Goal: Information Seeking & Learning: Learn about a topic

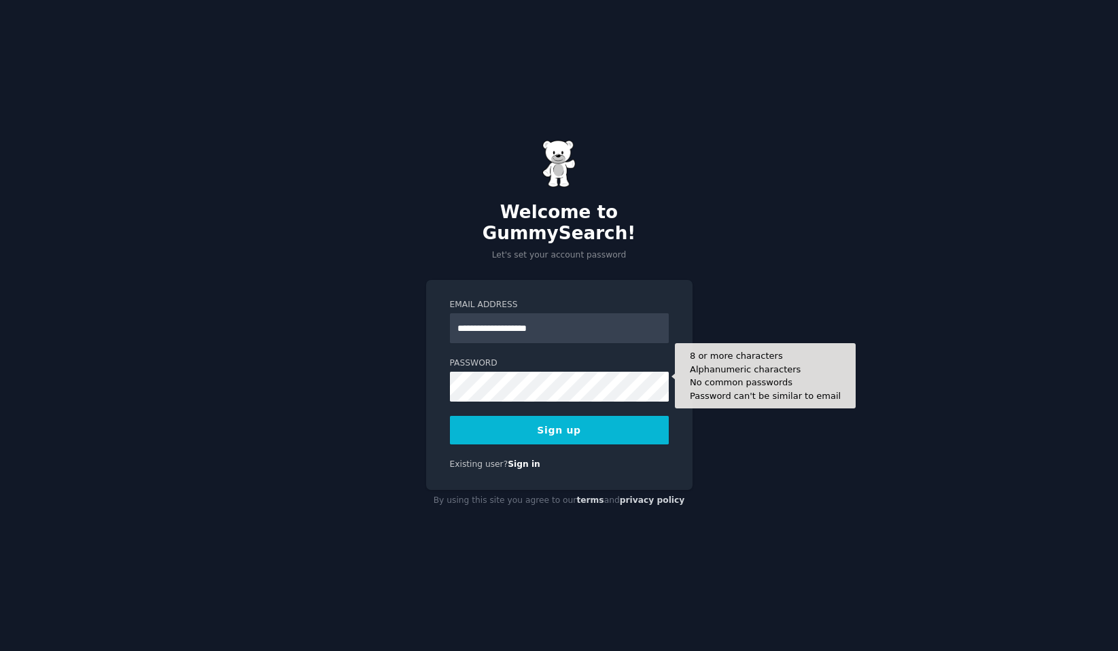
type input "**********"
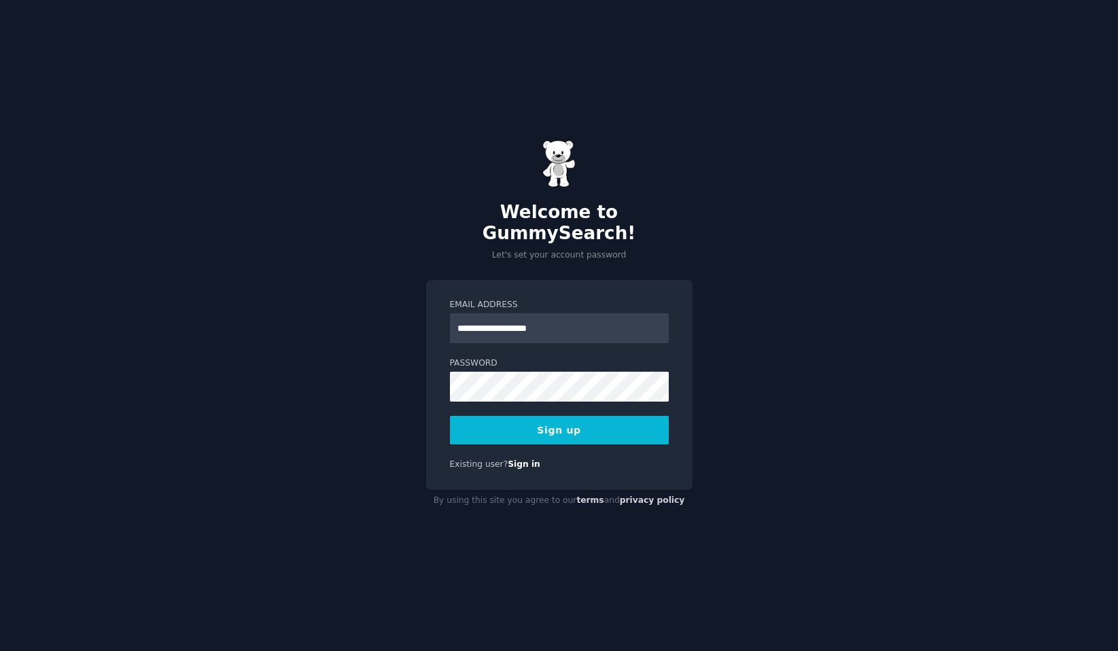
click at [504, 430] on button "Sign up" at bounding box center [559, 430] width 219 height 29
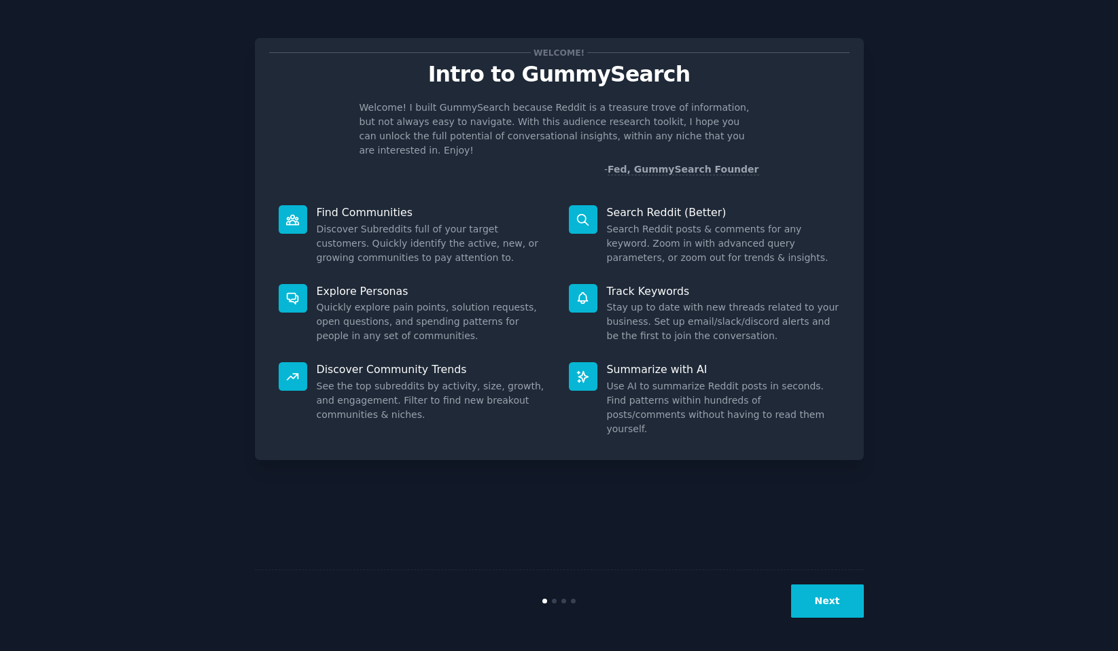
click at [835, 600] on button "Next" at bounding box center [827, 601] width 73 height 33
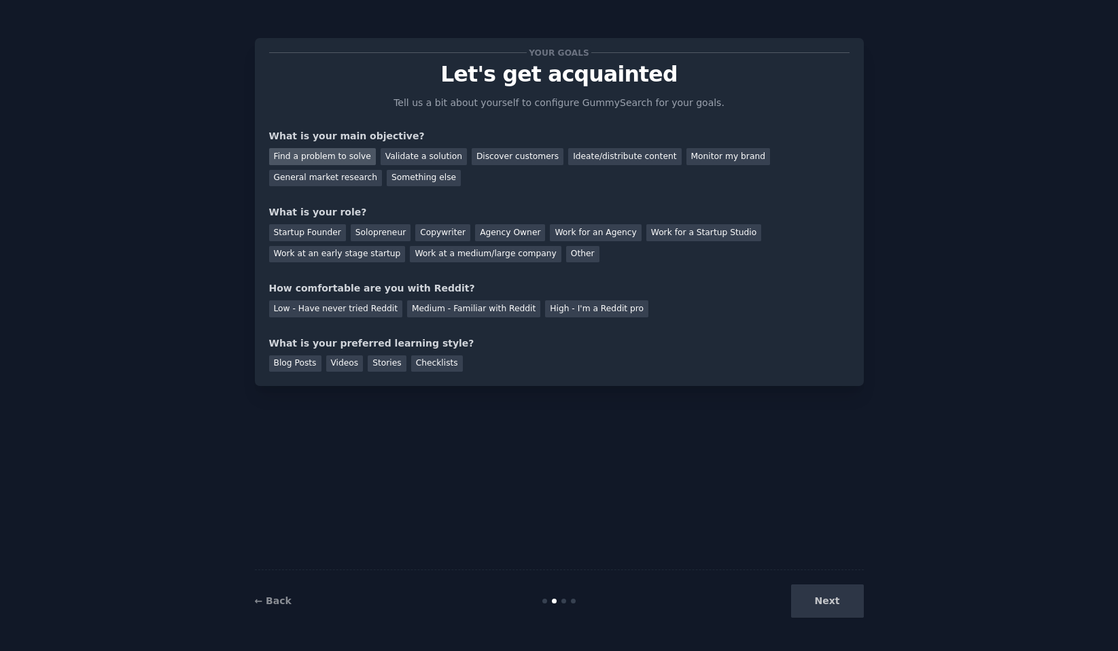
click at [339, 156] on div "Find a problem to solve" at bounding box center [322, 156] width 107 height 17
click at [409, 159] on div "Validate a solution" at bounding box center [424, 156] width 86 height 17
click at [385, 235] on div "Solopreneur" at bounding box center [381, 232] width 60 height 17
click at [426, 305] on div "Medium - Familiar with Reddit" at bounding box center [473, 308] width 133 height 17
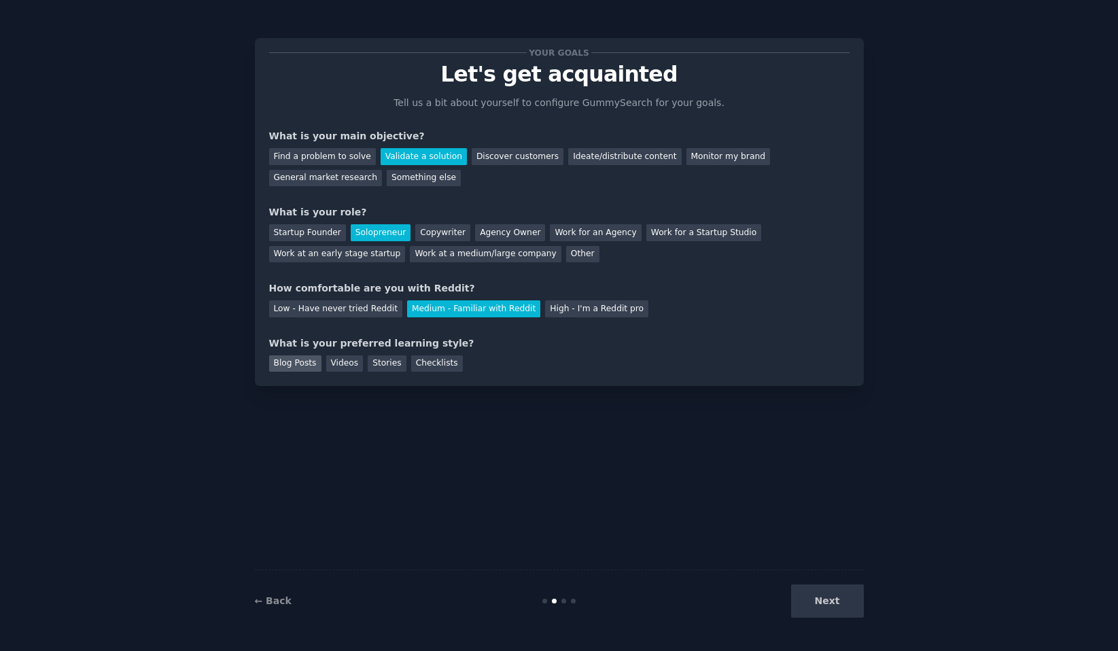
click at [305, 368] on div "Blog Posts" at bounding box center [295, 363] width 52 height 17
click at [859, 608] on button "Next" at bounding box center [827, 601] width 73 height 33
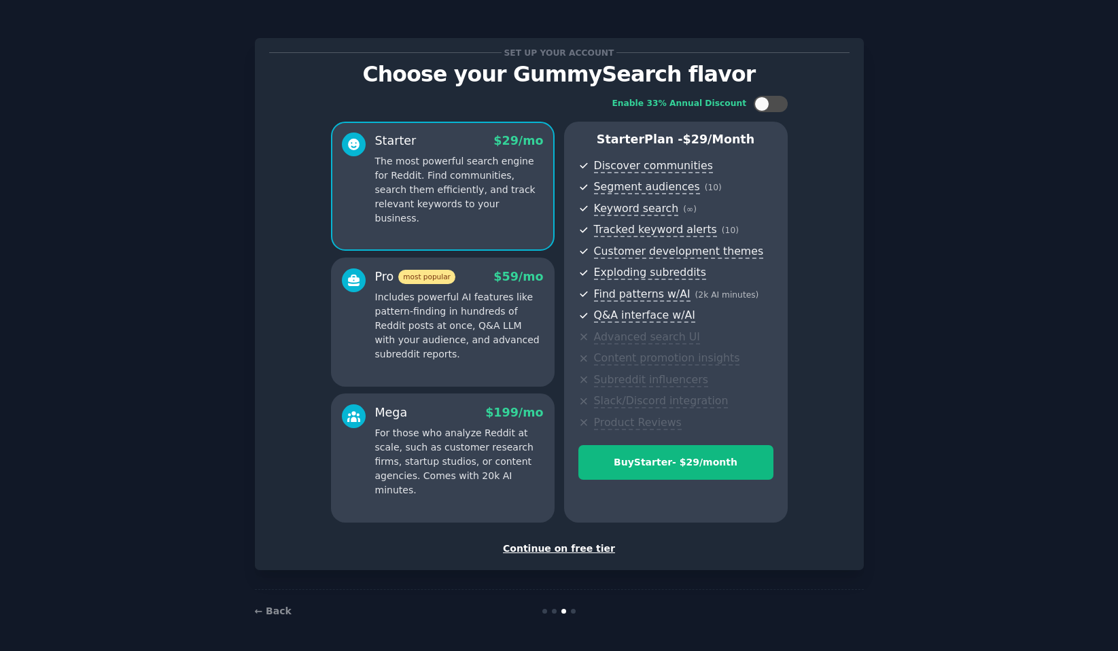
click at [583, 551] on div "Continue on free tier" at bounding box center [559, 549] width 580 height 14
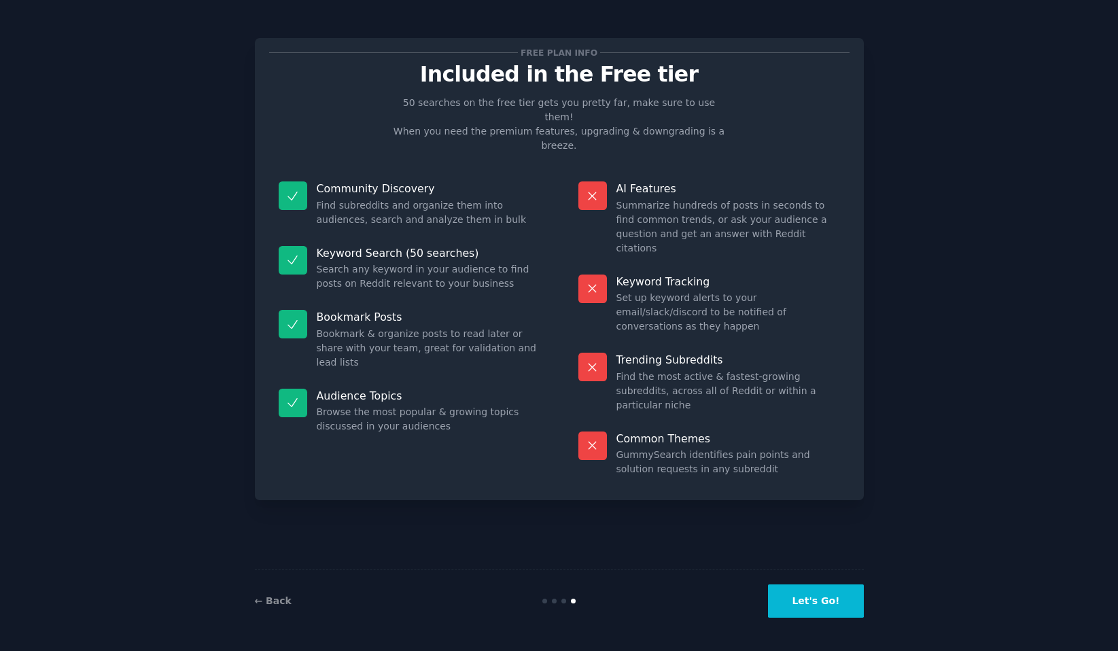
click at [821, 598] on button "Let's Go!" at bounding box center [815, 601] width 95 height 33
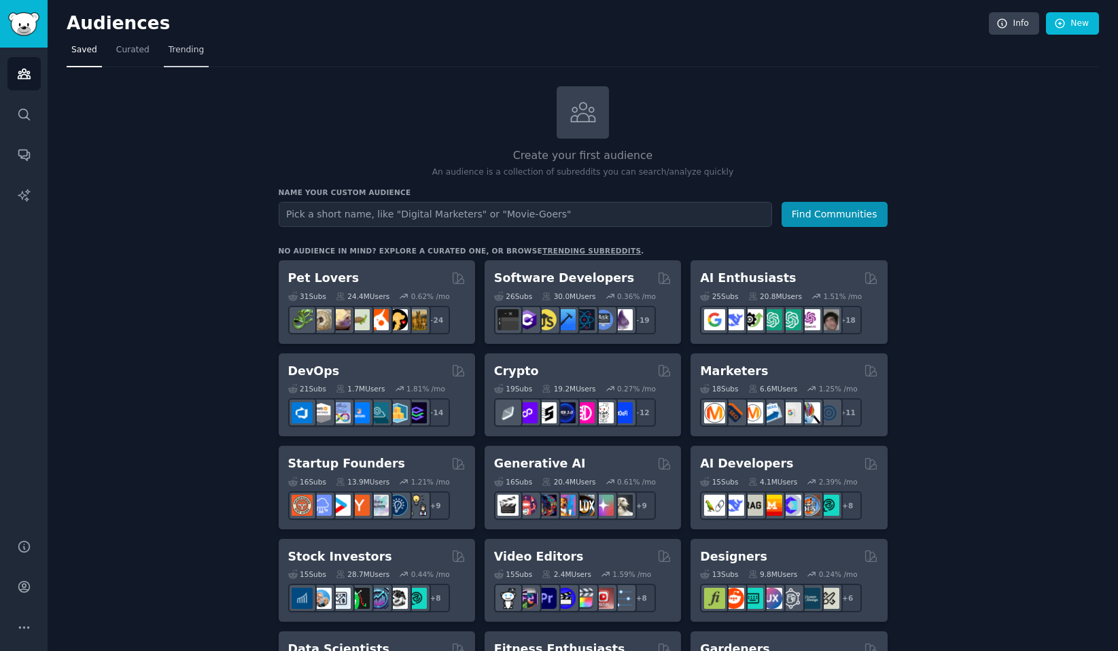
click at [193, 54] on span "Trending" at bounding box center [186, 50] width 35 height 12
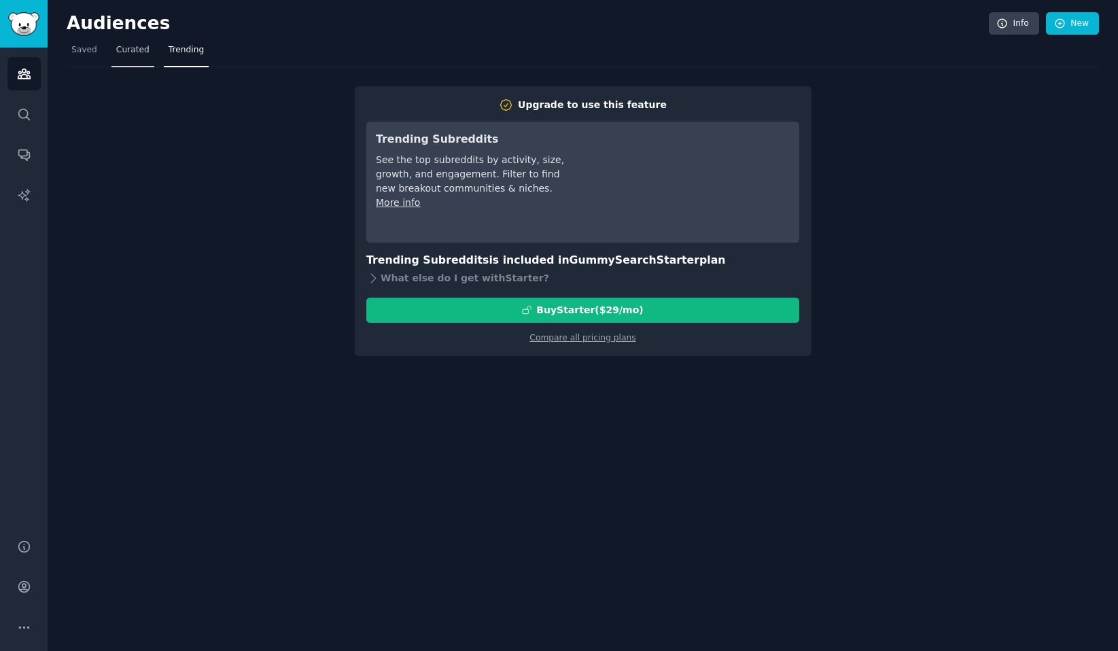
click at [136, 56] on link "Curated" at bounding box center [132, 53] width 43 height 28
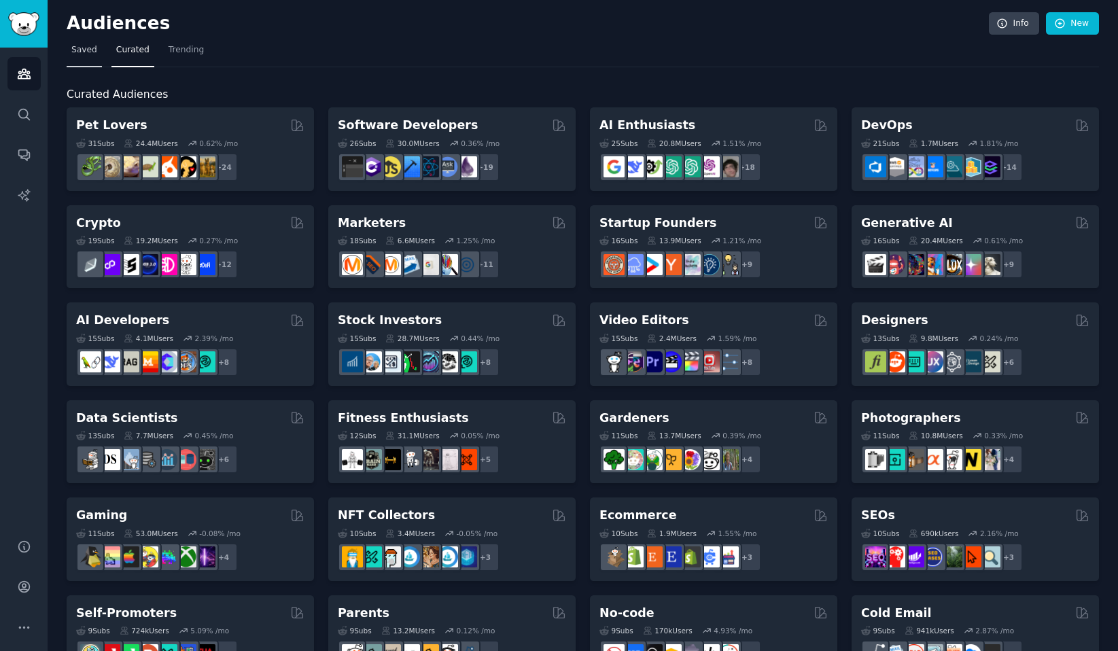
click at [92, 57] on link "Saved" at bounding box center [84, 53] width 35 height 28
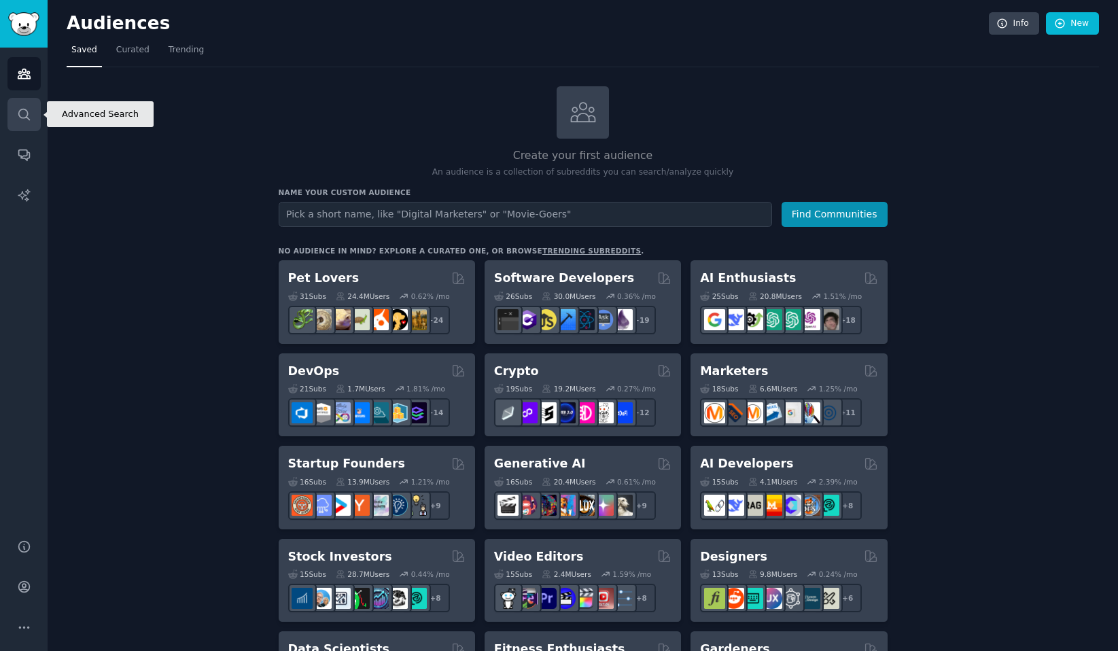
click at [31, 122] on link "Search" at bounding box center [23, 114] width 33 height 33
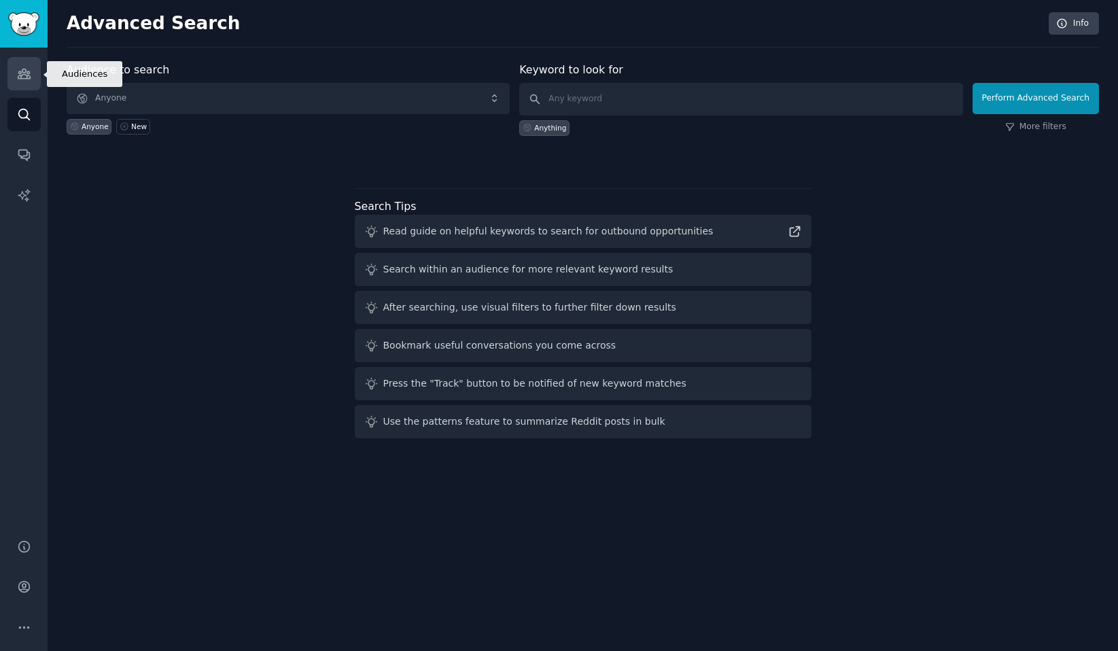
click at [17, 85] on link "Audiences" at bounding box center [23, 73] width 33 height 33
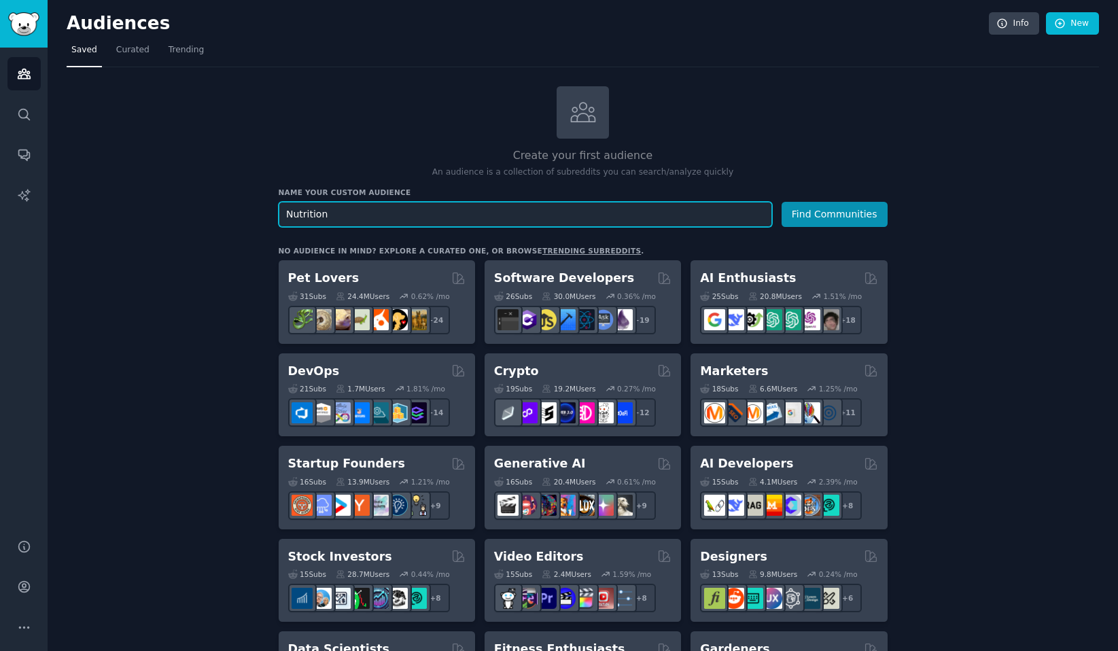
type input "Nutrition"
click at [782, 202] on button "Find Communities" at bounding box center [835, 214] width 106 height 25
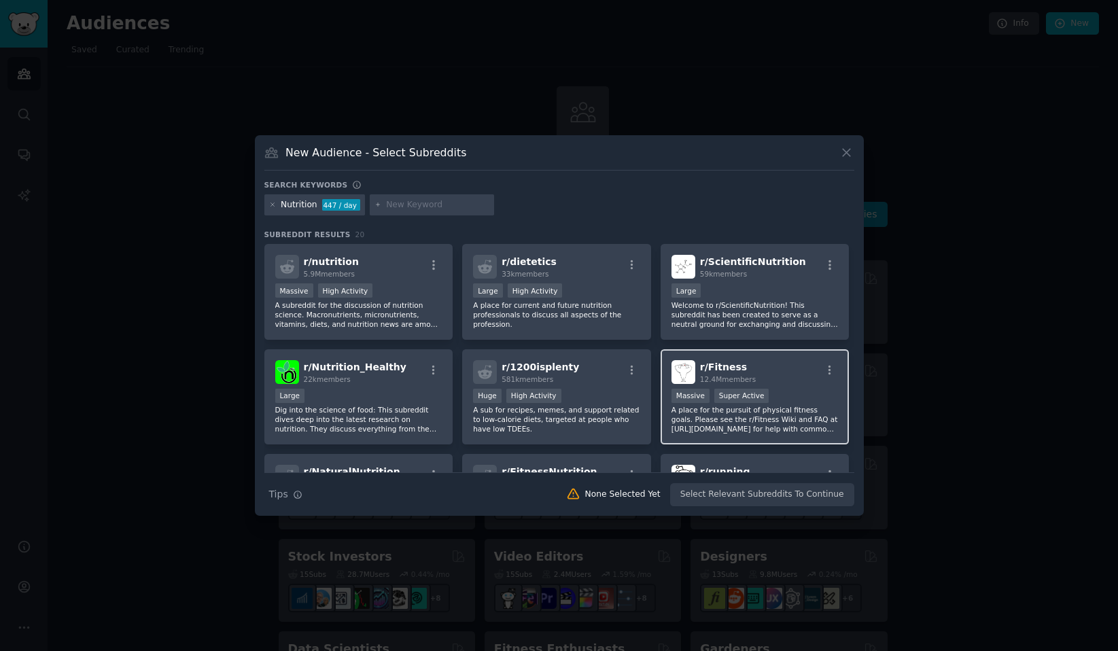
click at [717, 370] on span "r/ Fitness" at bounding box center [723, 367] width 47 height 11
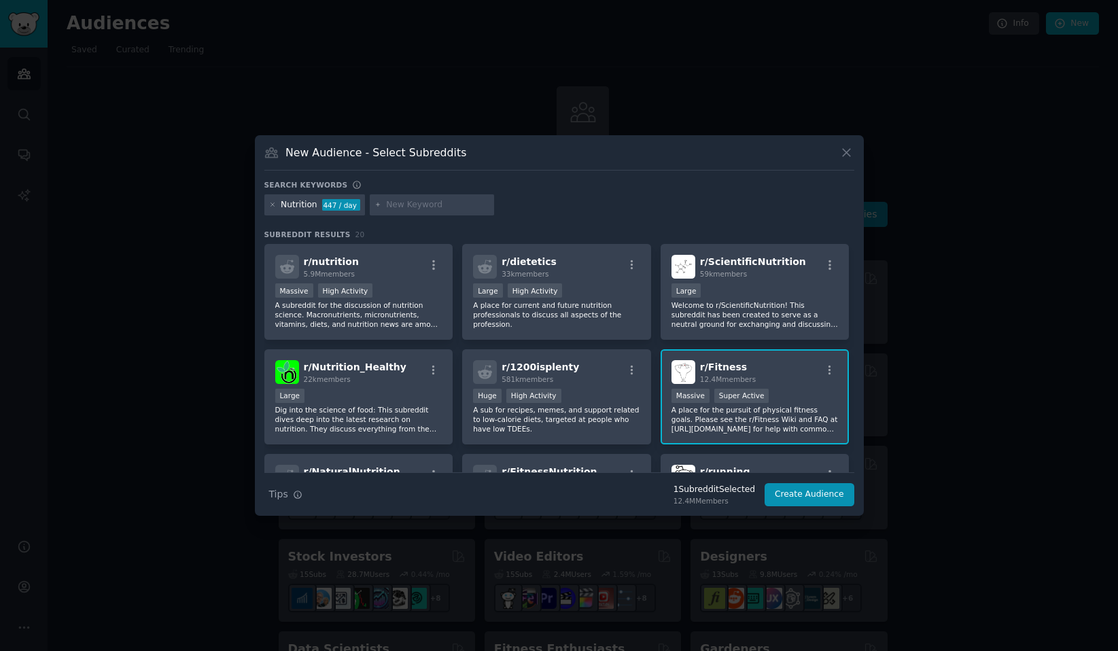
click at [691, 364] on img at bounding box center [684, 372] width 24 height 24
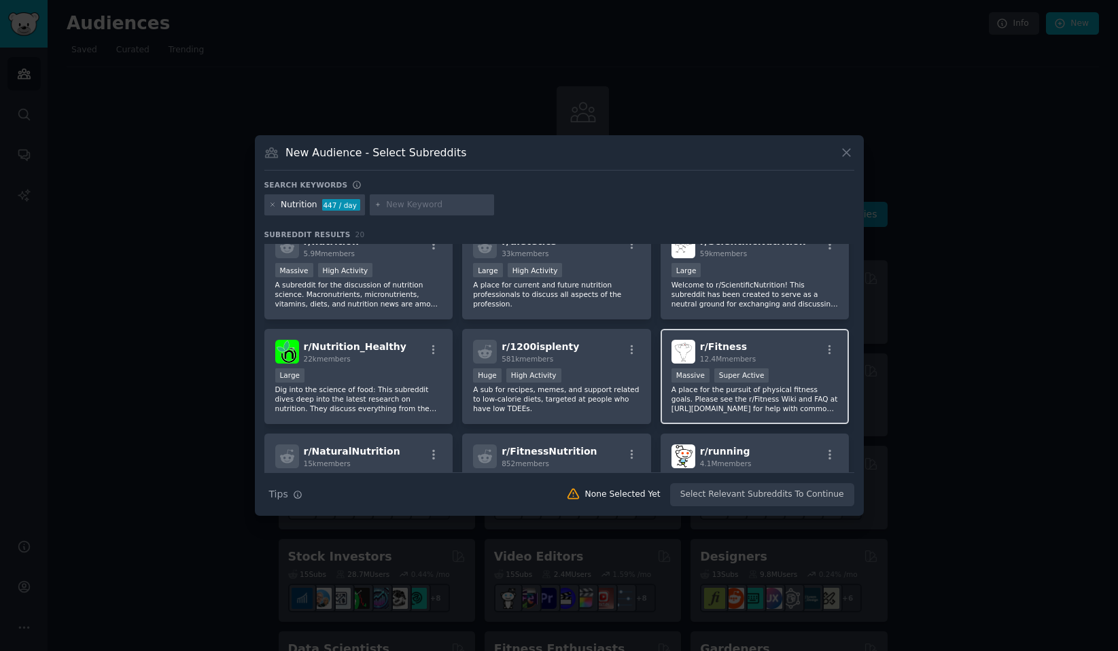
scroll to position [14, 0]
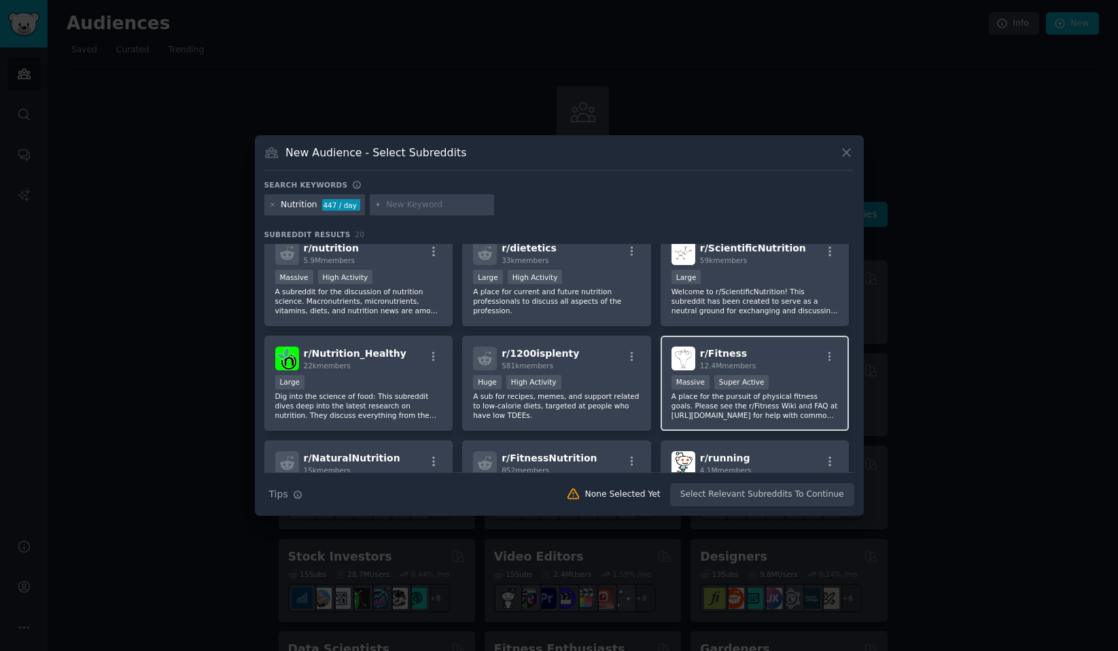
click at [691, 363] on img at bounding box center [684, 359] width 24 height 24
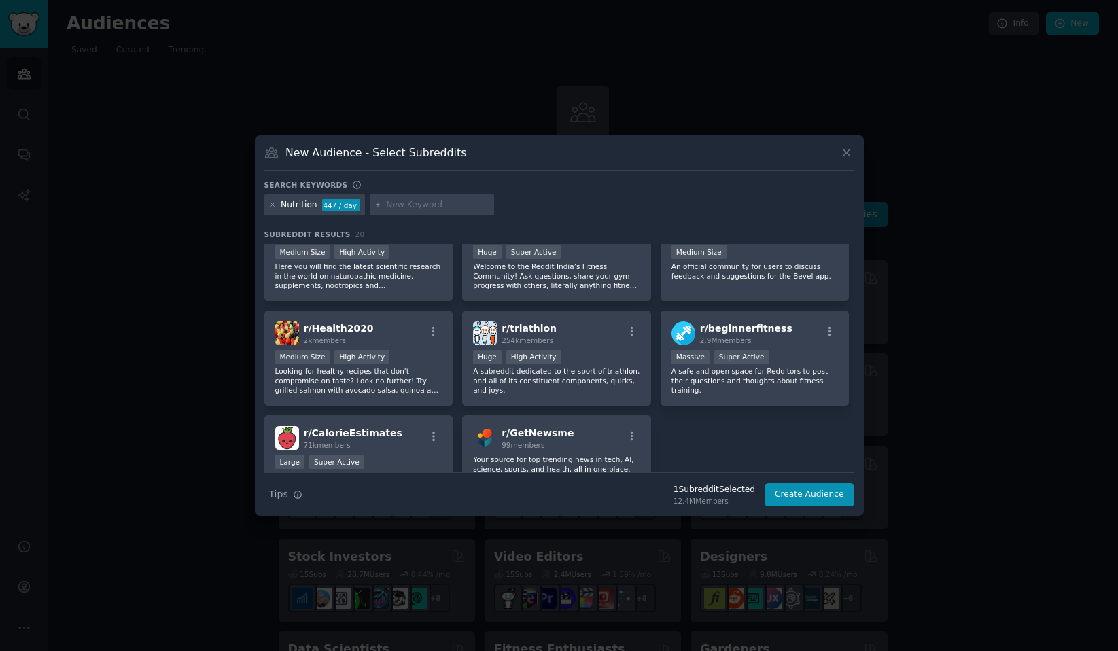
scroll to position [457, 0]
click at [789, 482] on div "Search Tips Tips 1 Subreddit Selected 12.4M Members Create Audience" at bounding box center [559, 489] width 590 height 34
click at [789, 487] on button "Create Audience" at bounding box center [810, 494] width 90 height 23
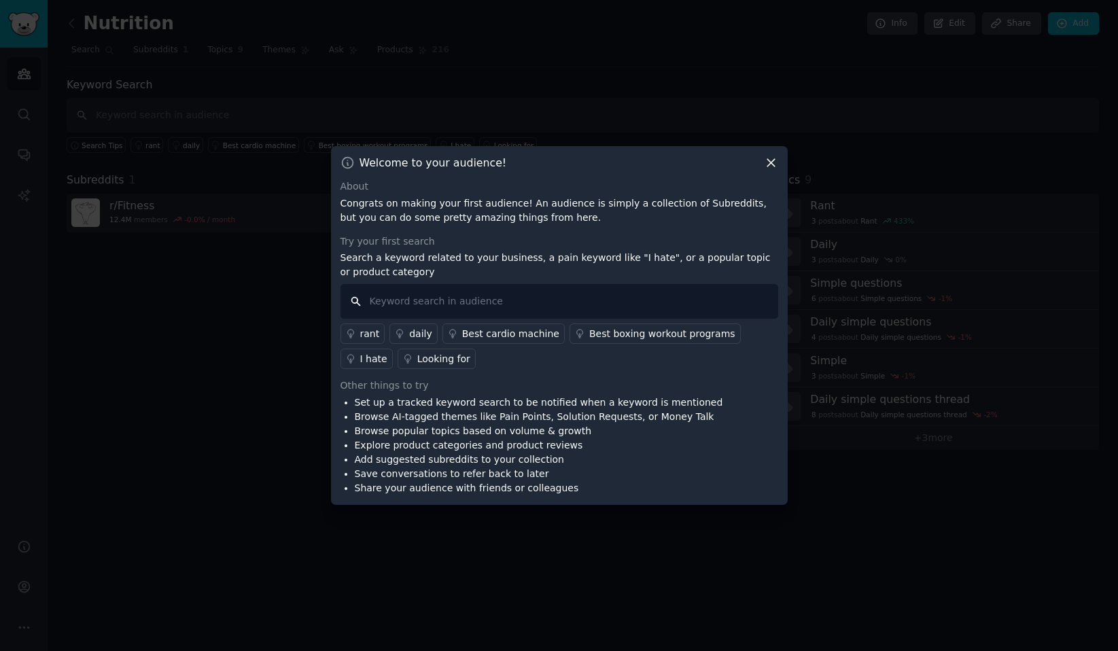
click at [540, 304] on input "text" at bounding box center [560, 301] width 438 height 35
type input "i hate"
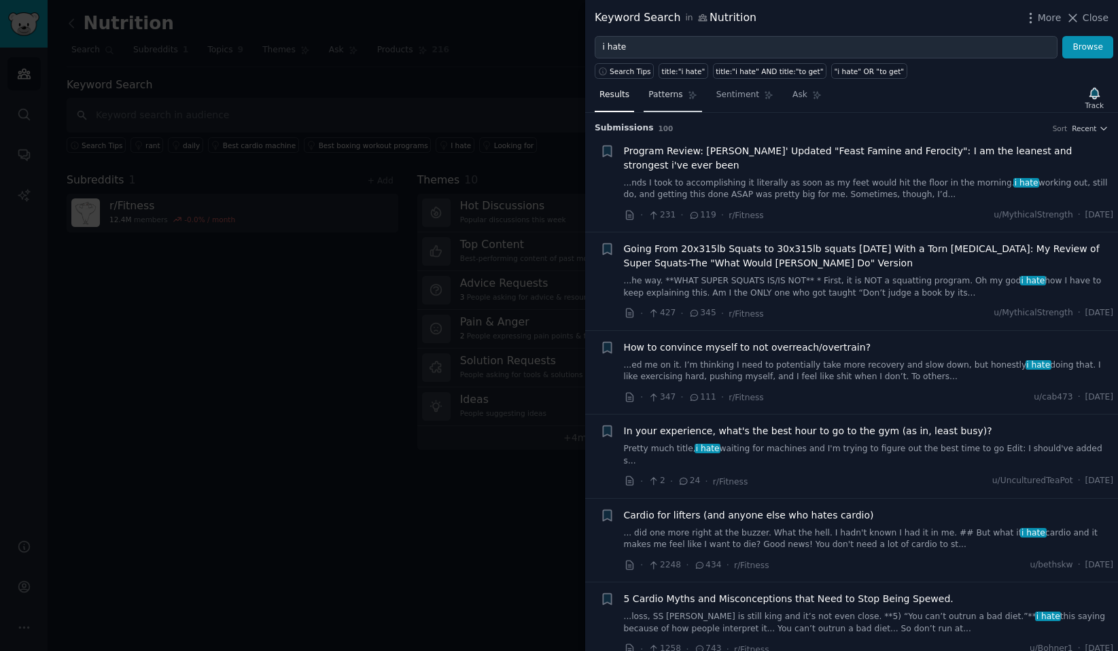
click at [672, 99] on span "Patterns" at bounding box center [665, 95] width 34 height 12
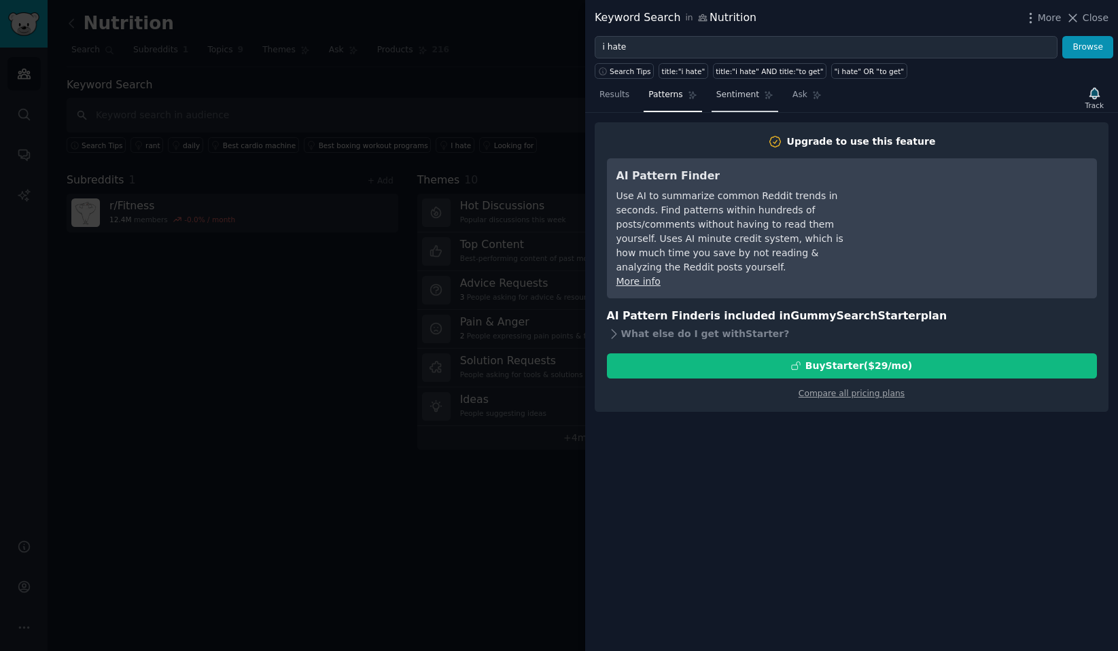
click at [725, 99] on span "Sentiment" at bounding box center [737, 95] width 43 height 12
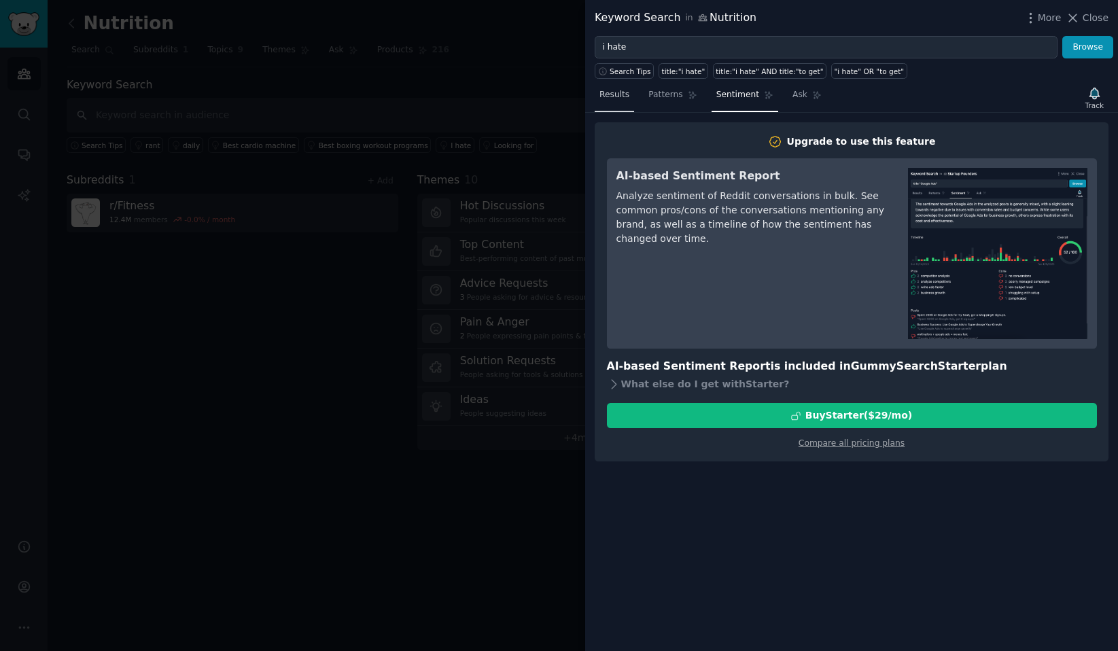
click at [614, 94] on span "Results" at bounding box center [615, 95] width 30 height 12
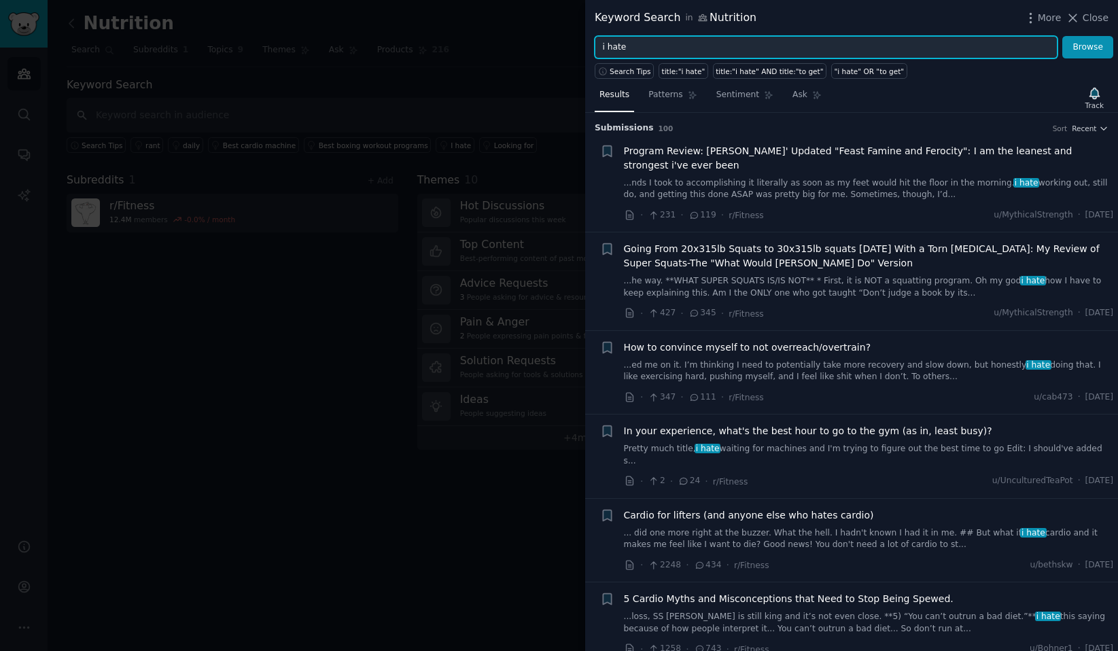
click at [679, 54] on input "i hate" at bounding box center [826, 47] width 463 height 23
type input "i"
click at [1062, 36] on button "Browse" at bounding box center [1087, 47] width 51 height 23
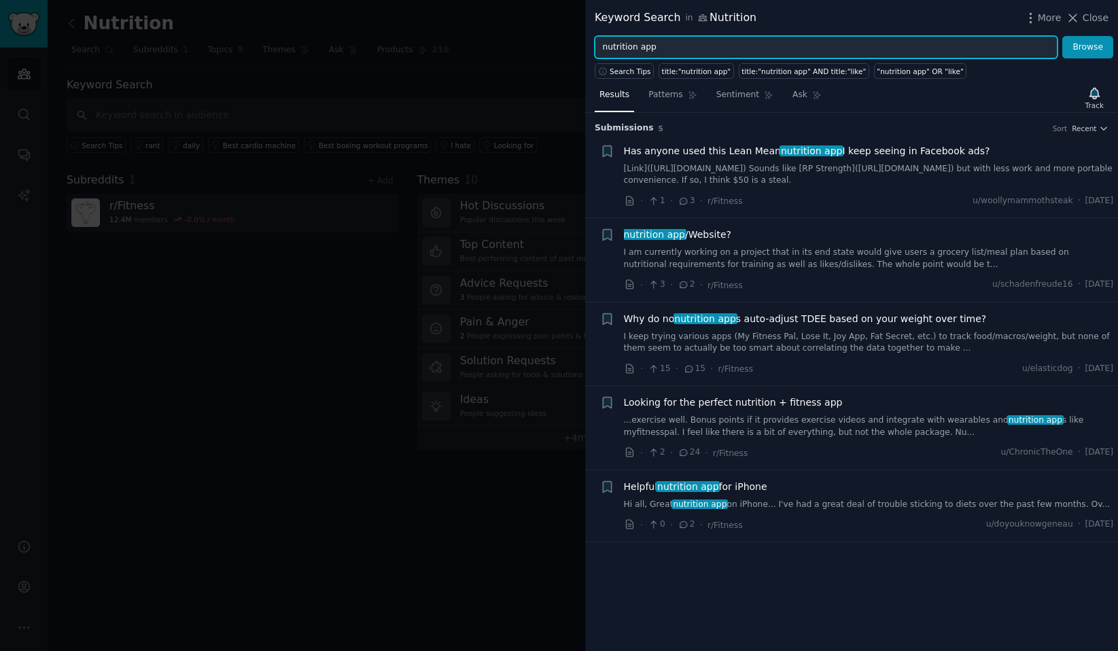
click at [600, 51] on input "nutrition app" at bounding box center [826, 47] width 463 height 23
type input "ai nutrition app"
click at [1062, 36] on button "Browse" at bounding box center [1087, 47] width 51 height 23
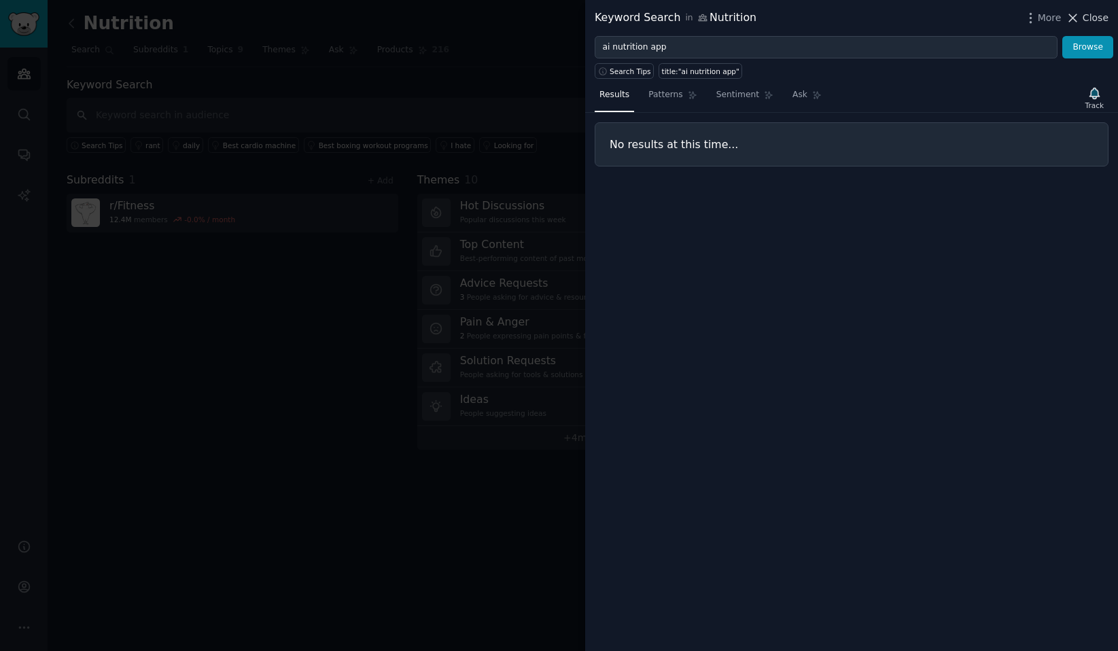
click at [1089, 23] on span "Close" at bounding box center [1096, 18] width 26 height 14
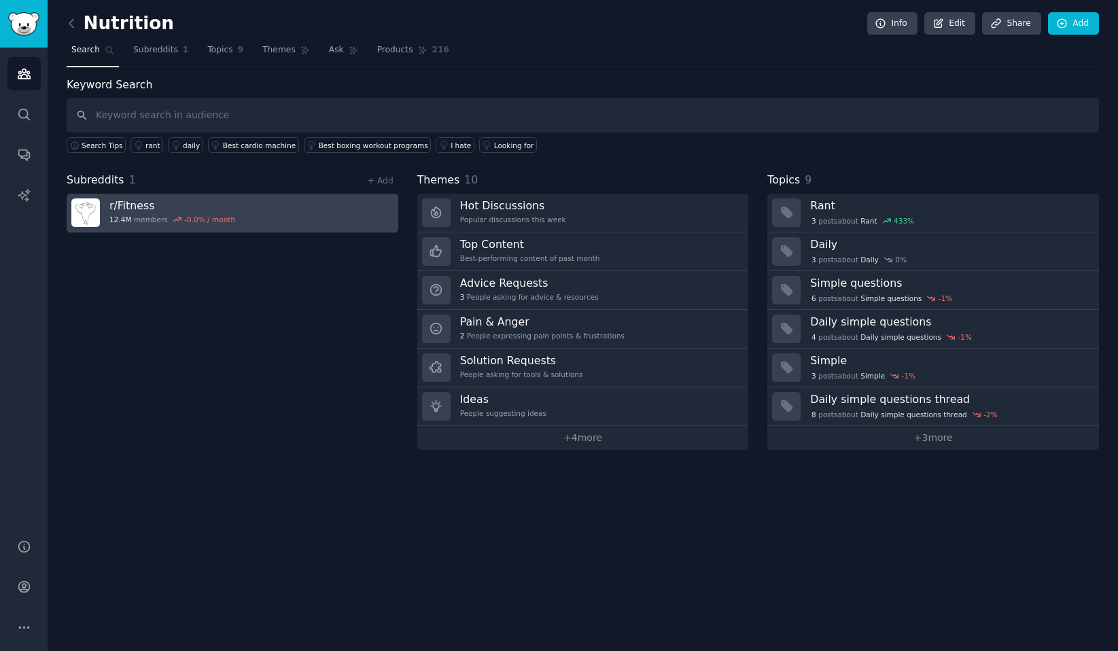
click at [294, 212] on link "r/ Fitness 12.4M members -0.0 % / month" at bounding box center [233, 213] width 332 height 39
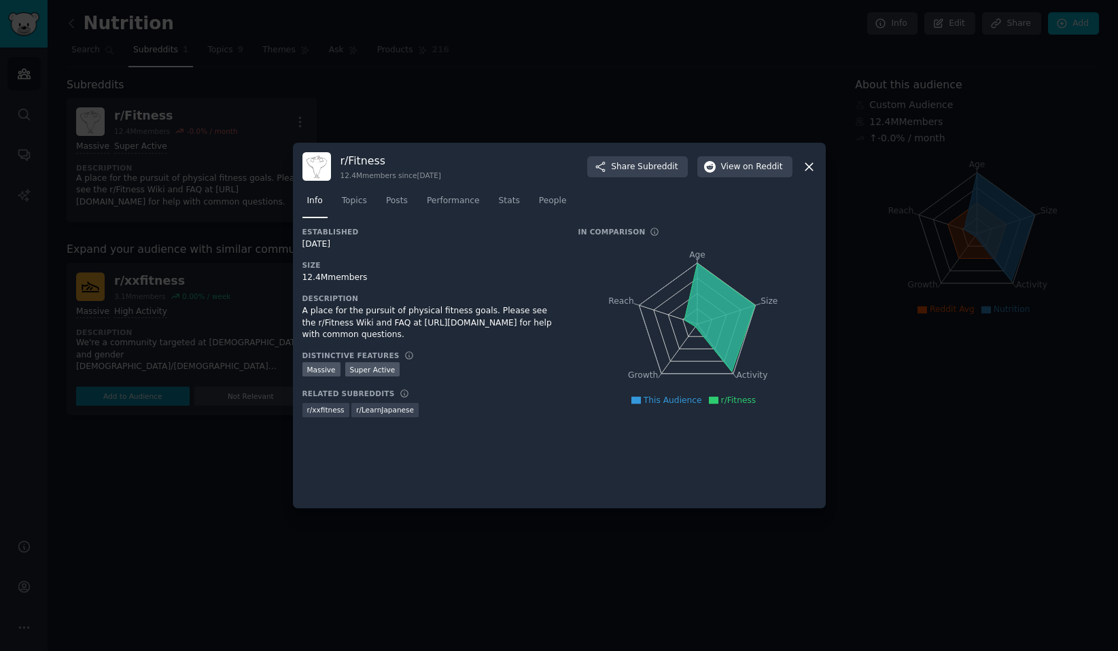
click at [801, 168] on div "r/ Fitness 12.4M members since 05/07/2008 Share Subreddit View on Reddit" at bounding box center [559, 166] width 514 height 29
click at [806, 165] on icon at bounding box center [809, 167] width 14 height 14
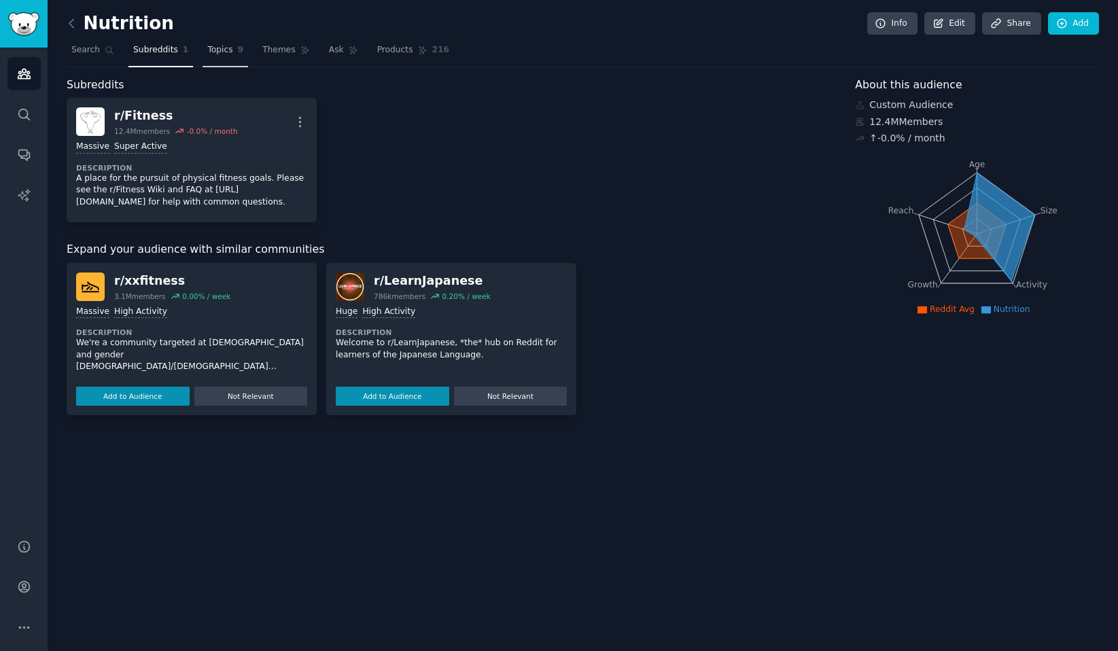
click at [213, 58] on link "Topics 9" at bounding box center [226, 53] width 46 height 28
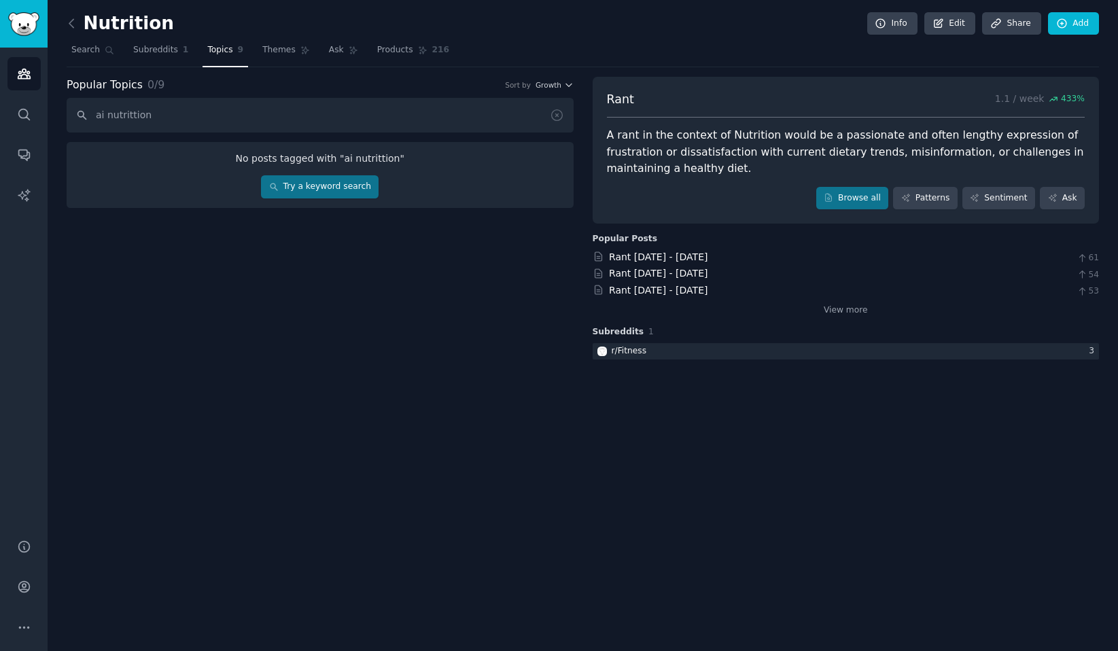
click at [135, 113] on input "ai nutrittion" at bounding box center [320, 115] width 507 height 35
type input "ai nutrition"
click at [173, 54] on span "Subreddits" at bounding box center [155, 50] width 45 height 12
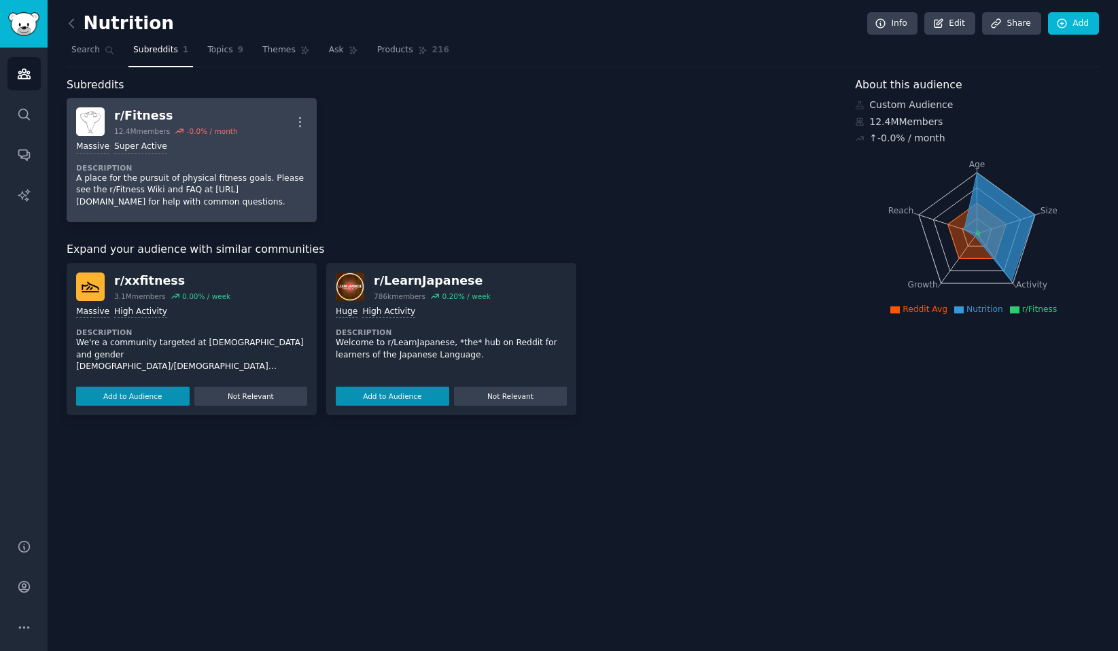
click at [310, 120] on link "r/ Fitness 12.4M members -0.0 % / month More Massive Super Active Description A…" at bounding box center [192, 160] width 250 height 124
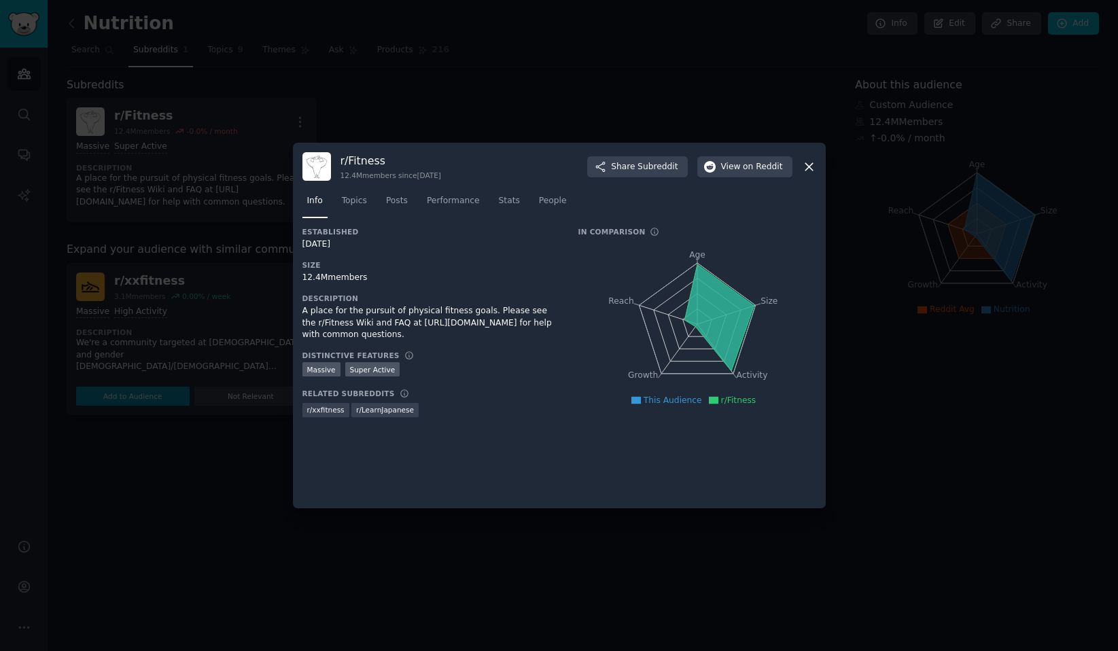
click at [805, 167] on icon at bounding box center [809, 167] width 14 height 14
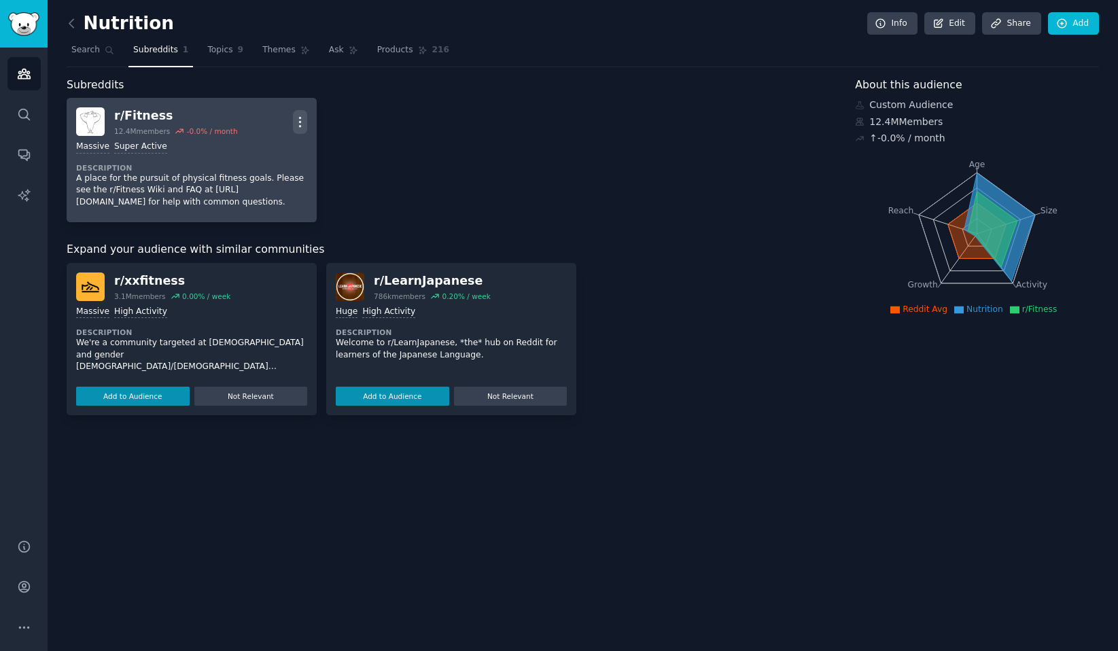
click at [302, 121] on icon "button" at bounding box center [300, 122] width 14 height 14
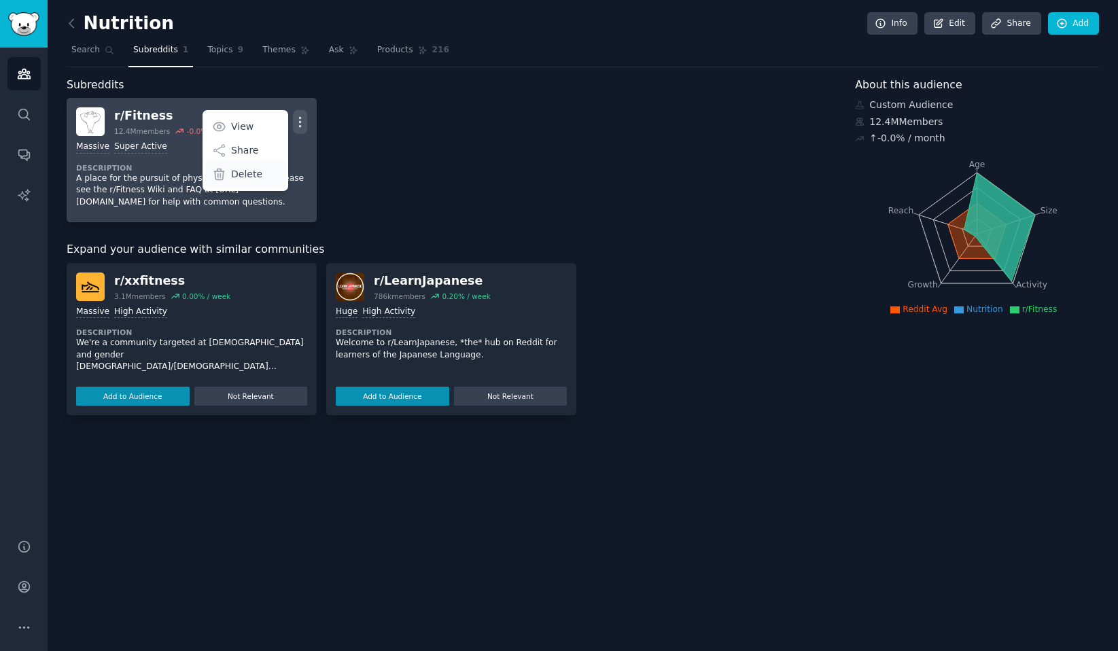
click at [262, 174] on div "Delete" at bounding box center [245, 174] width 81 height 29
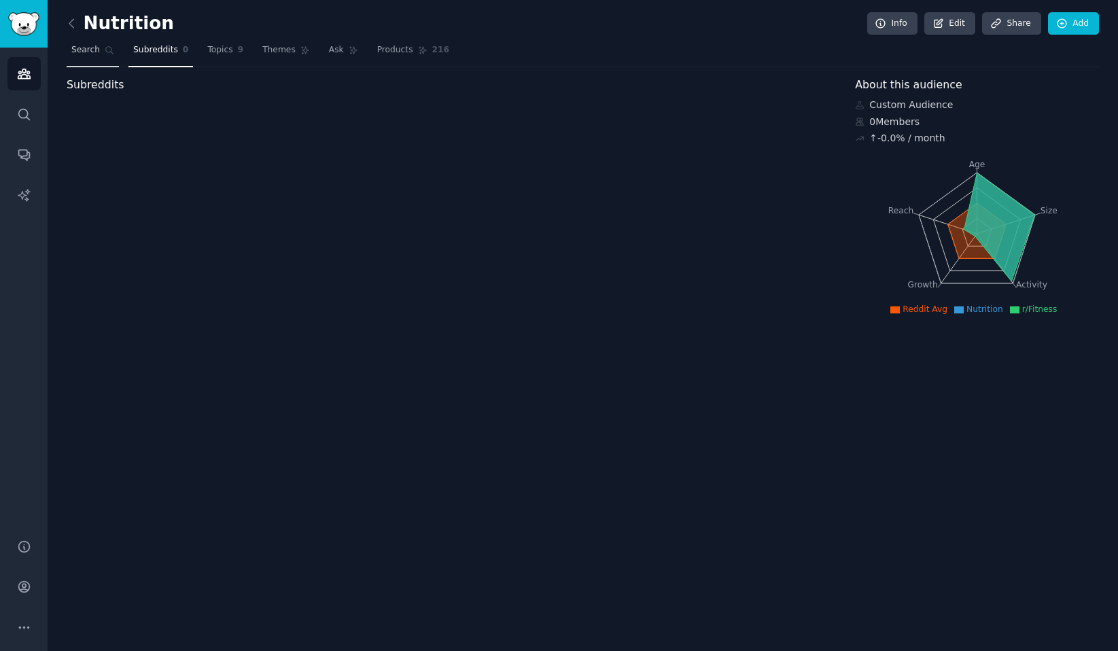
click at [105, 51] on icon at bounding box center [110, 51] width 10 height 10
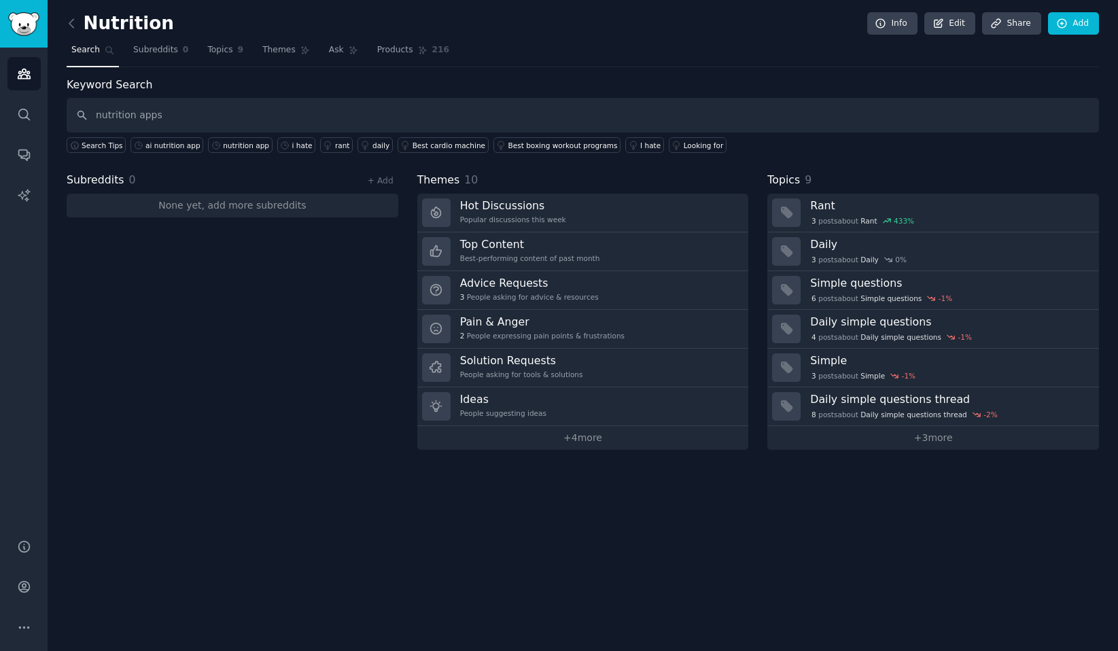
type input "nutrition apps"
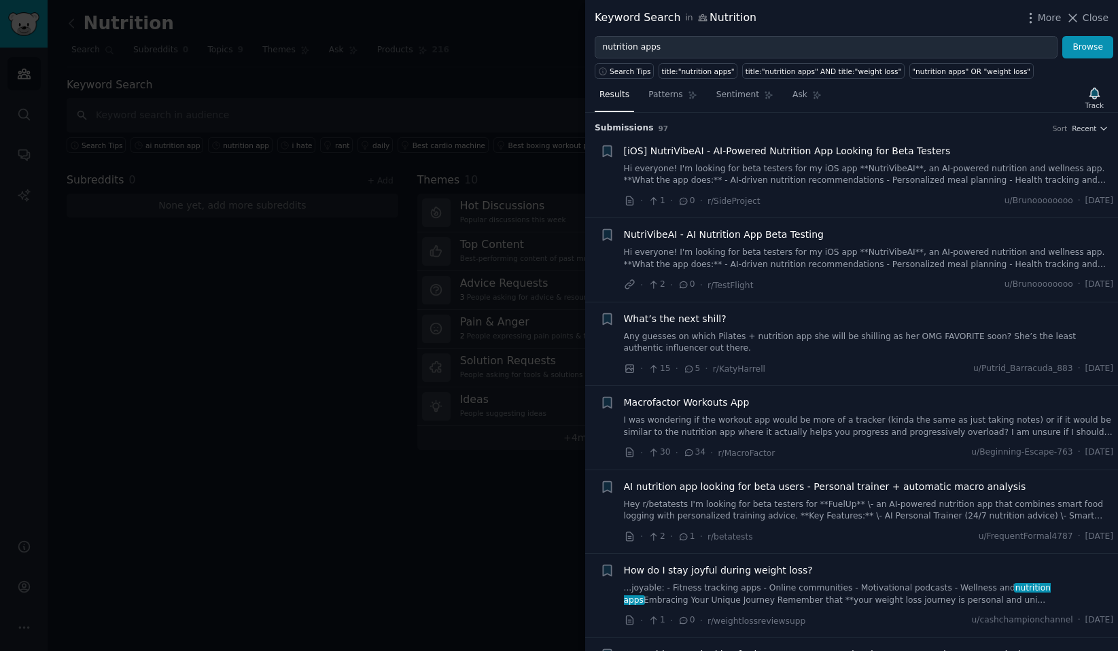
click at [712, 236] on span "NutriVibeAI - AI Nutrition App Beta Testing" at bounding box center [724, 235] width 200 height 14
click at [730, 148] on span "[iOS] NutriVibeAI - AI-Powered Nutrition App Looking for Beta Testers" at bounding box center [787, 151] width 327 height 14
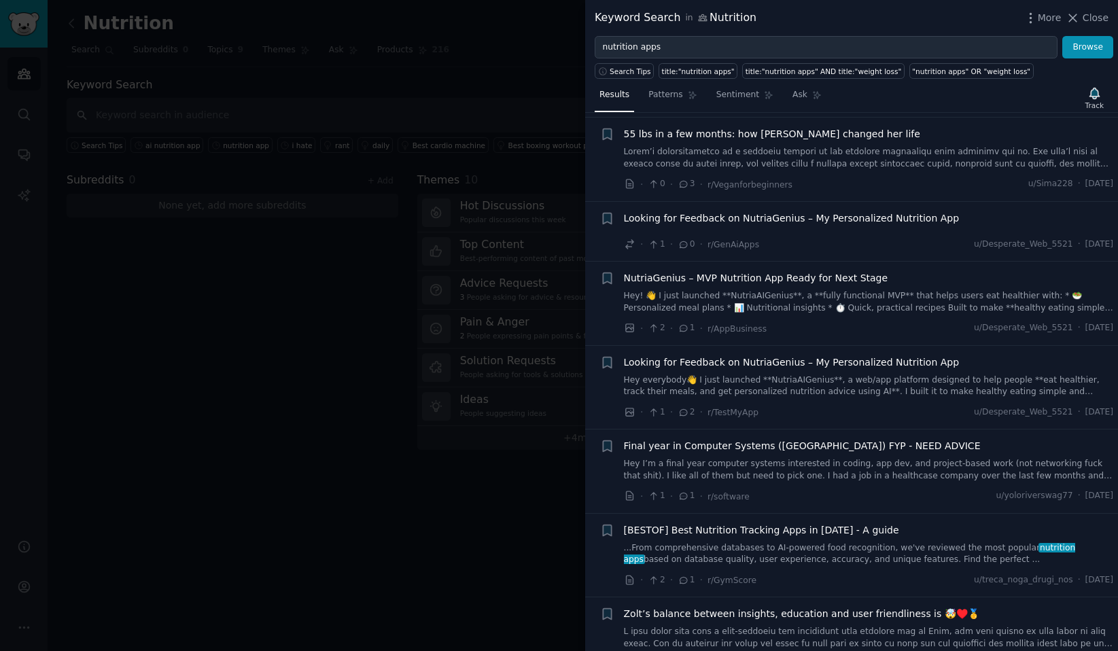
scroll to position [2286, 0]
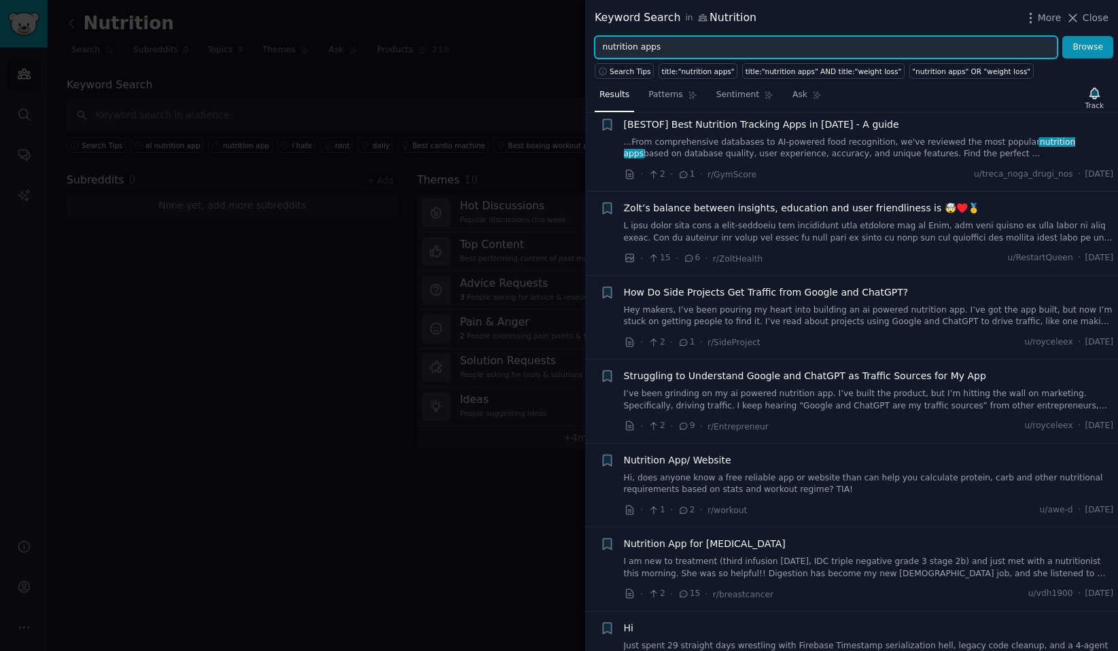
click at [692, 50] on input "nutrition apps" at bounding box center [826, 47] width 463 height 23
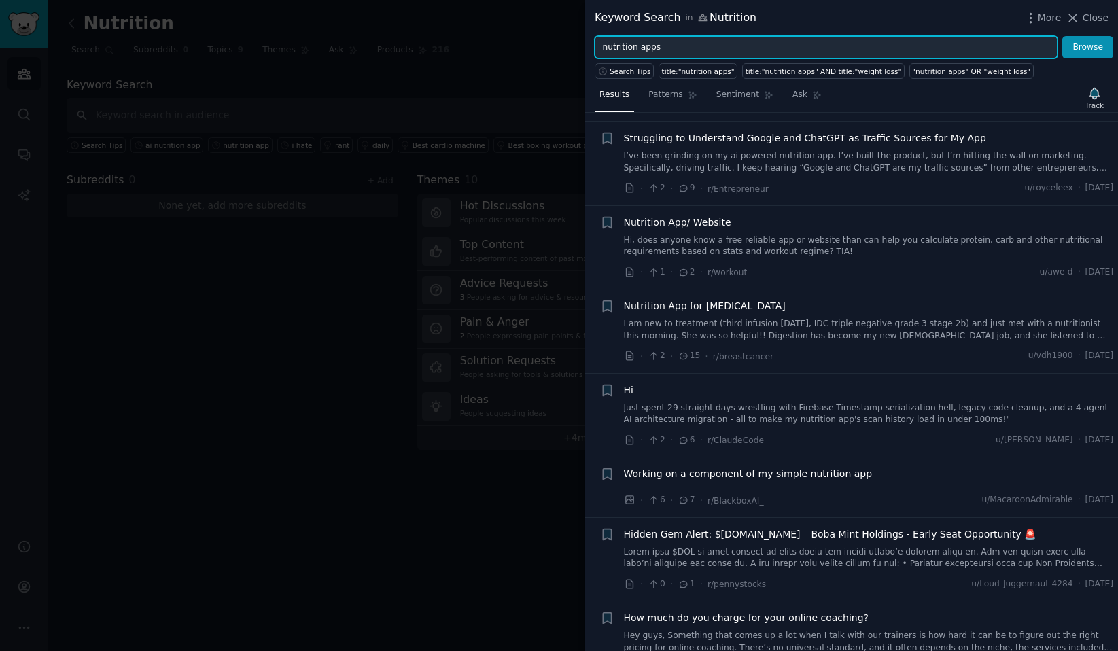
scroll to position [2556, 0]
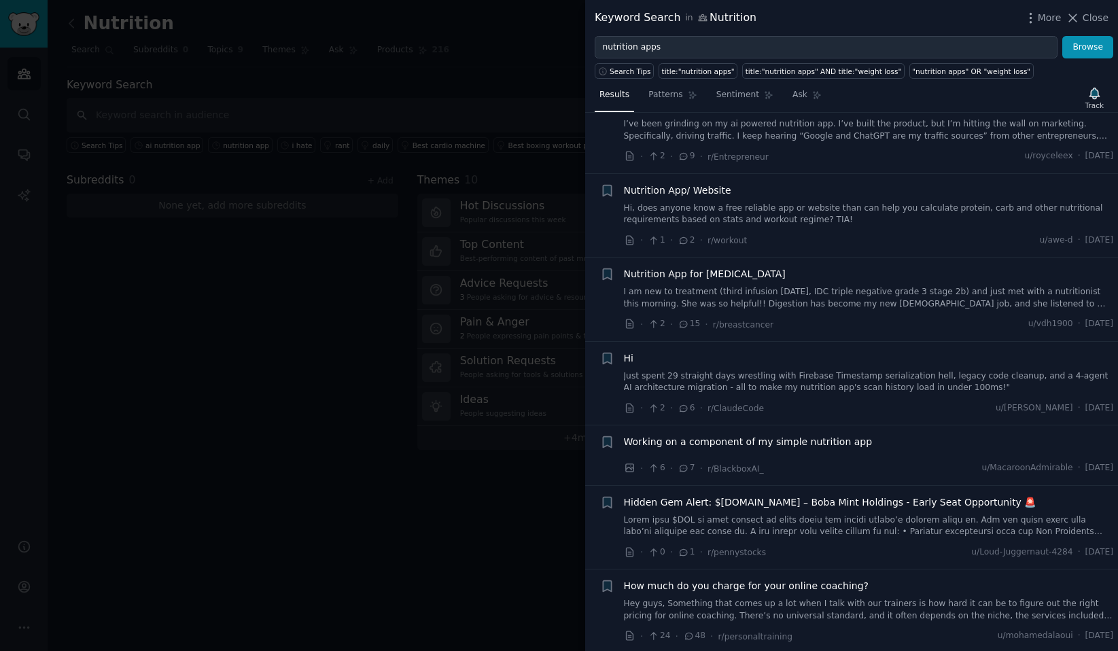
click at [714, 286] on link "I am new to treatment (third infusion [DATE], IDC triple negative grade 3 stage…" at bounding box center [869, 298] width 490 height 24
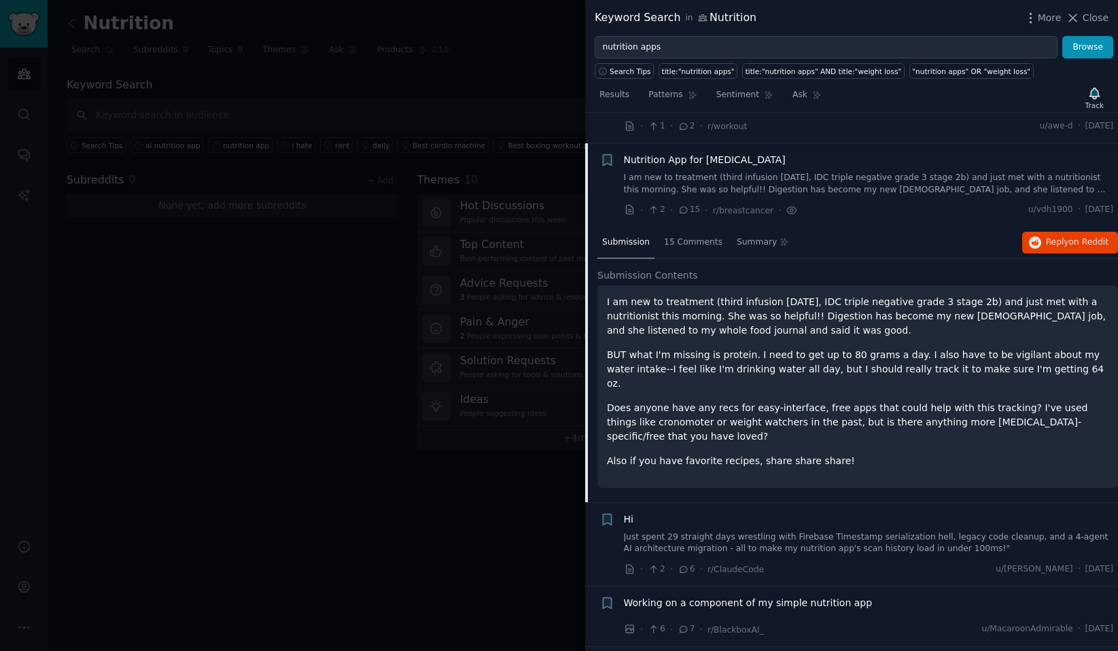
scroll to position [2672, 0]
click at [1086, 235] on span "on Reddit" at bounding box center [1088, 240] width 39 height 10
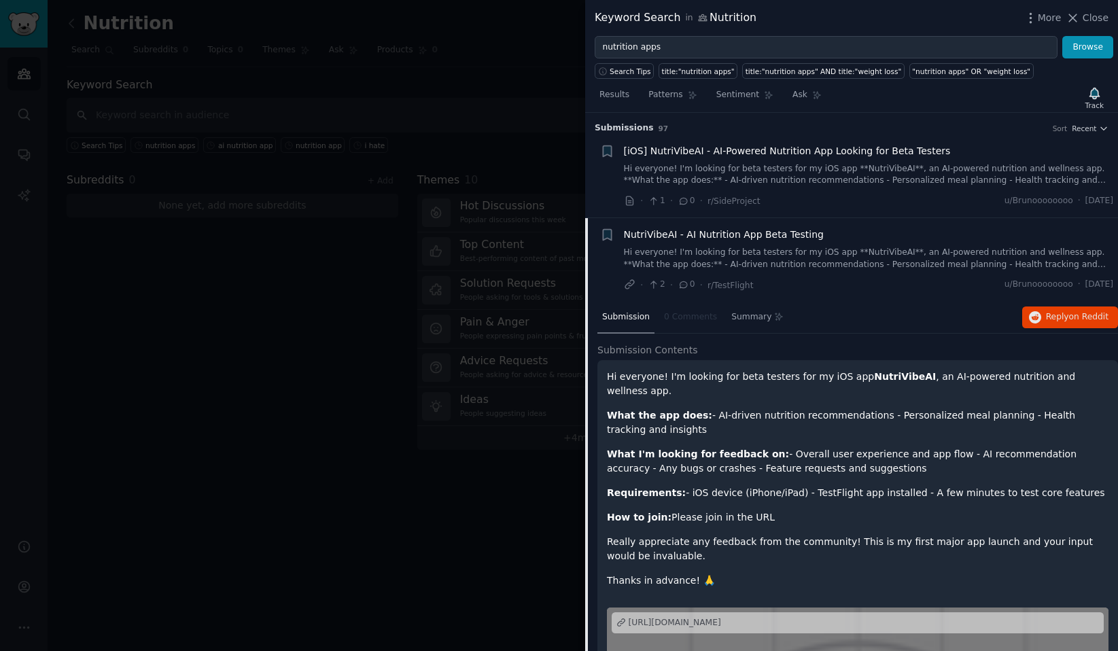
click at [759, 156] on span "[iOS] NutriVibeAI - AI-Powered Nutrition App Looking for Beta Testers" at bounding box center [787, 151] width 327 height 14
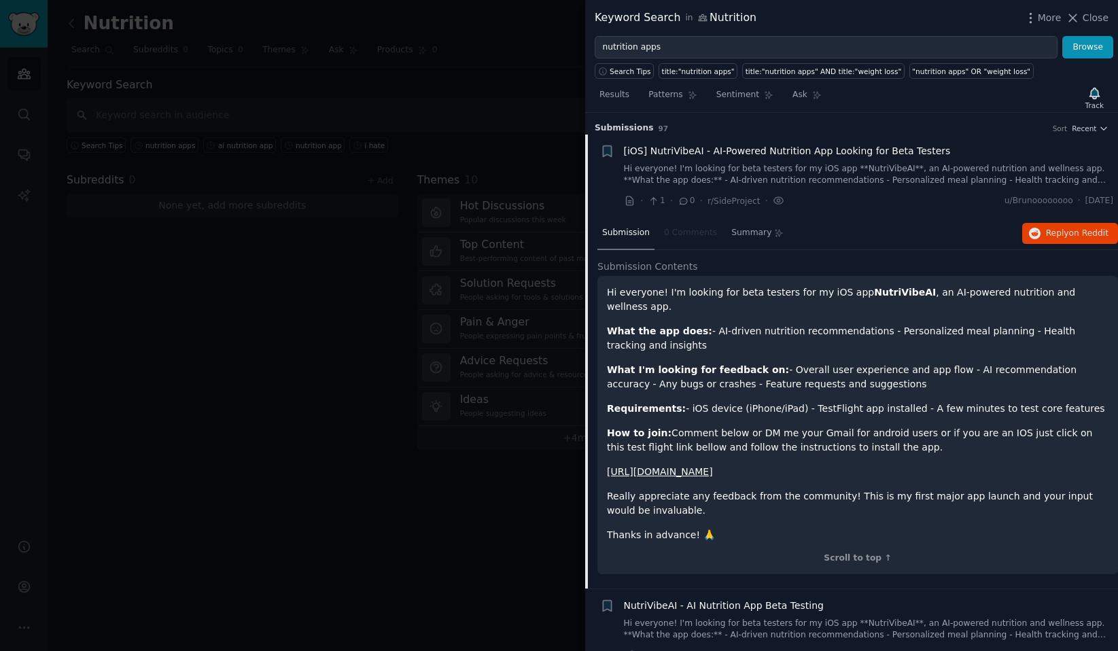
click at [798, 156] on span "[iOS] NutriVibeAI - AI-Powered Nutrition App Looking for Beta Testers" at bounding box center [787, 151] width 327 height 14
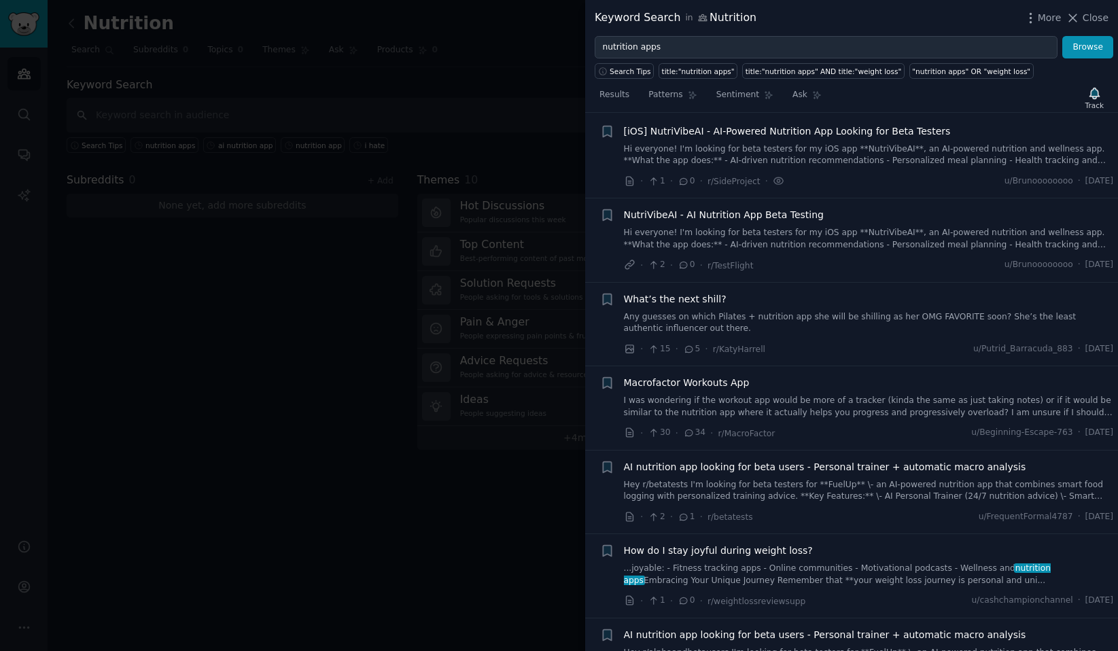
scroll to position [21, 0]
click at [700, 213] on span "NutriVibeAI - AI Nutrition App Beta Testing" at bounding box center [724, 214] width 200 height 14
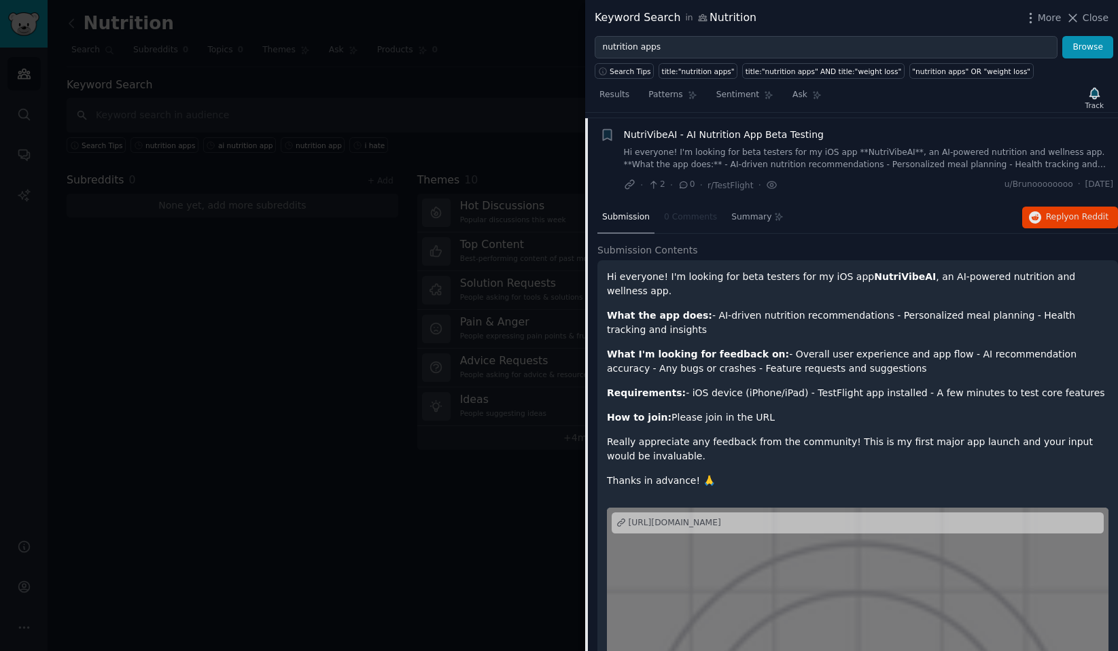
scroll to position [105, 0]
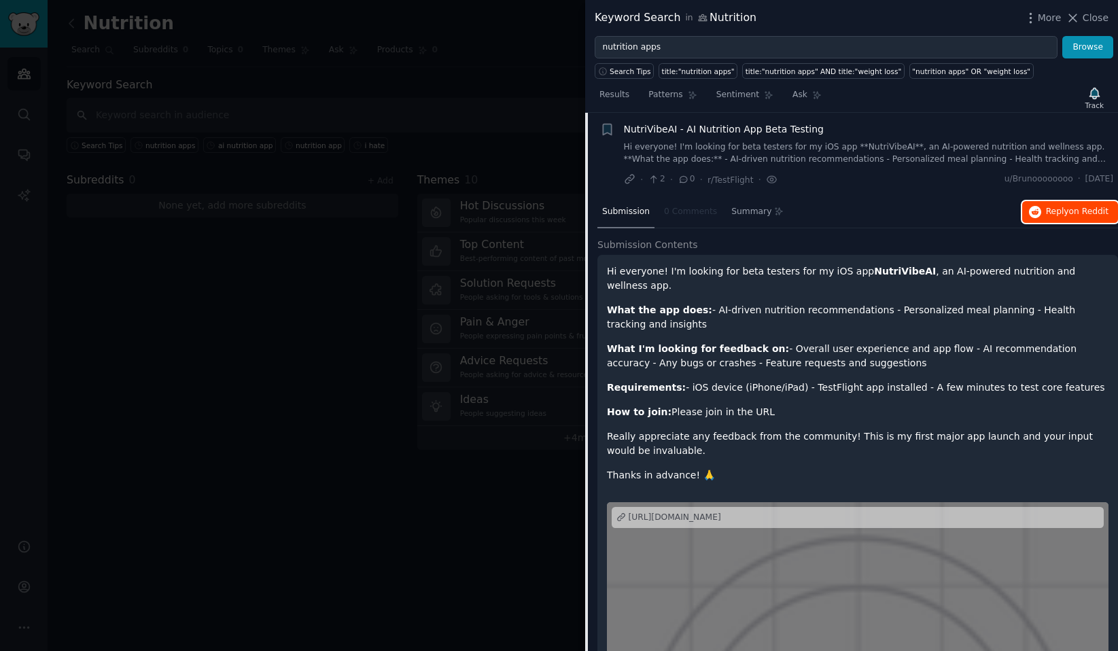
click at [1039, 213] on button "Reply on Reddit" at bounding box center [1070, 212] width 96 height 22
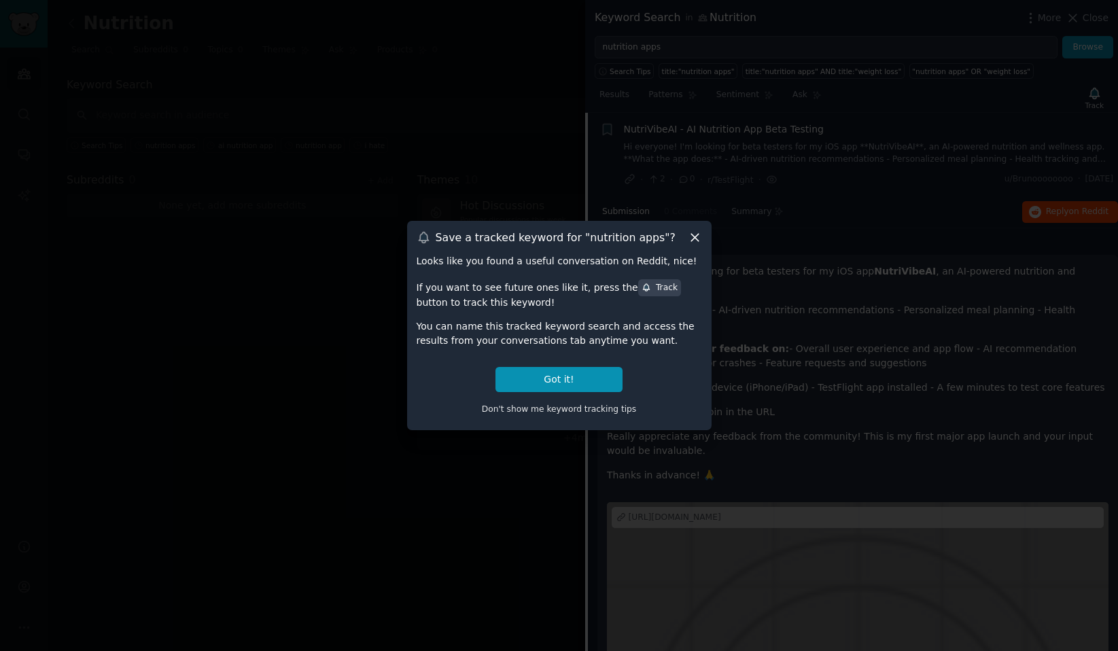
click at [694, 240] on icon at bounding box center [695, 237] width 14 height 14
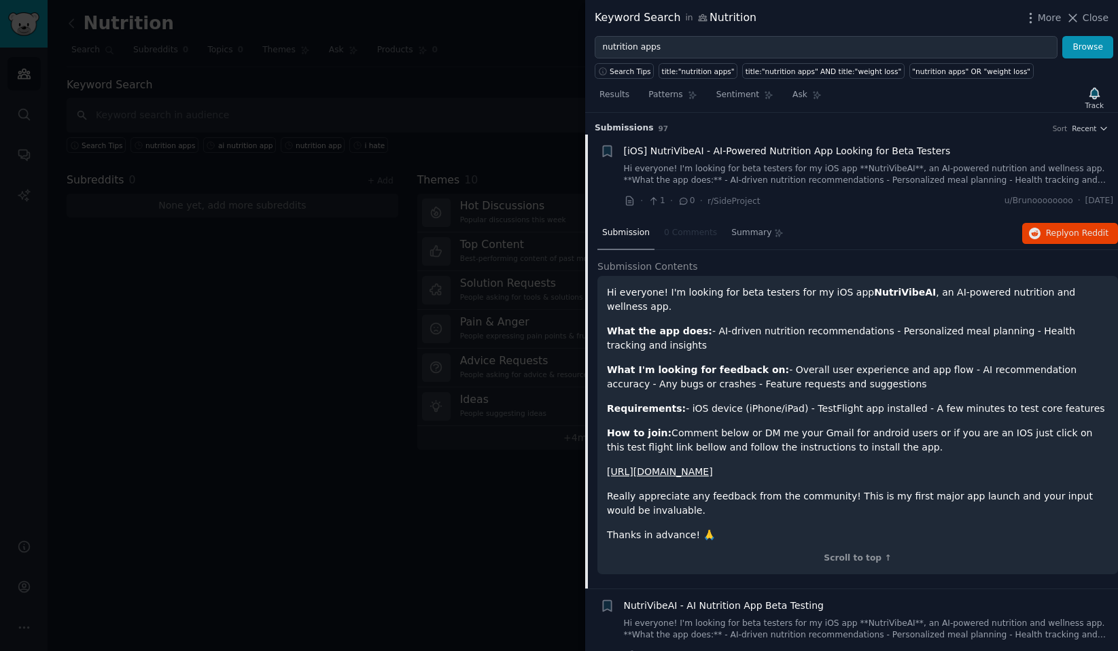
click at [693, 267] on h2 "Submission Contents" at bounding box center [857, 267] width 521 height 14
click at [665, 265] on span "Submission Contents" at bounding box center [647, 267] width 101 height 14
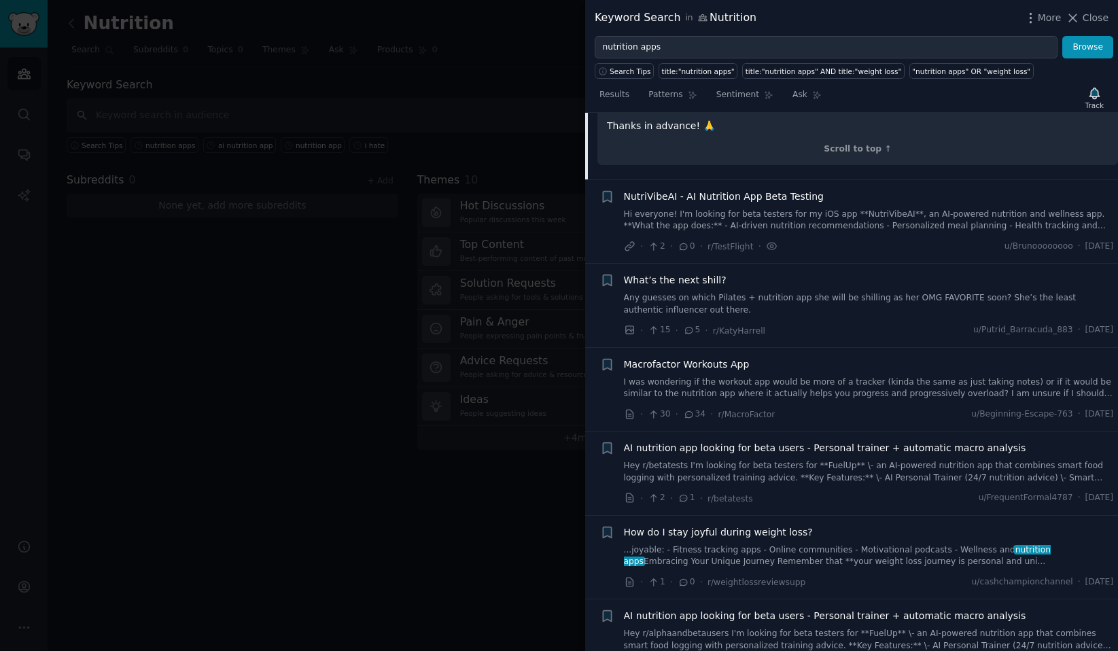
scroll to position [420, 0]
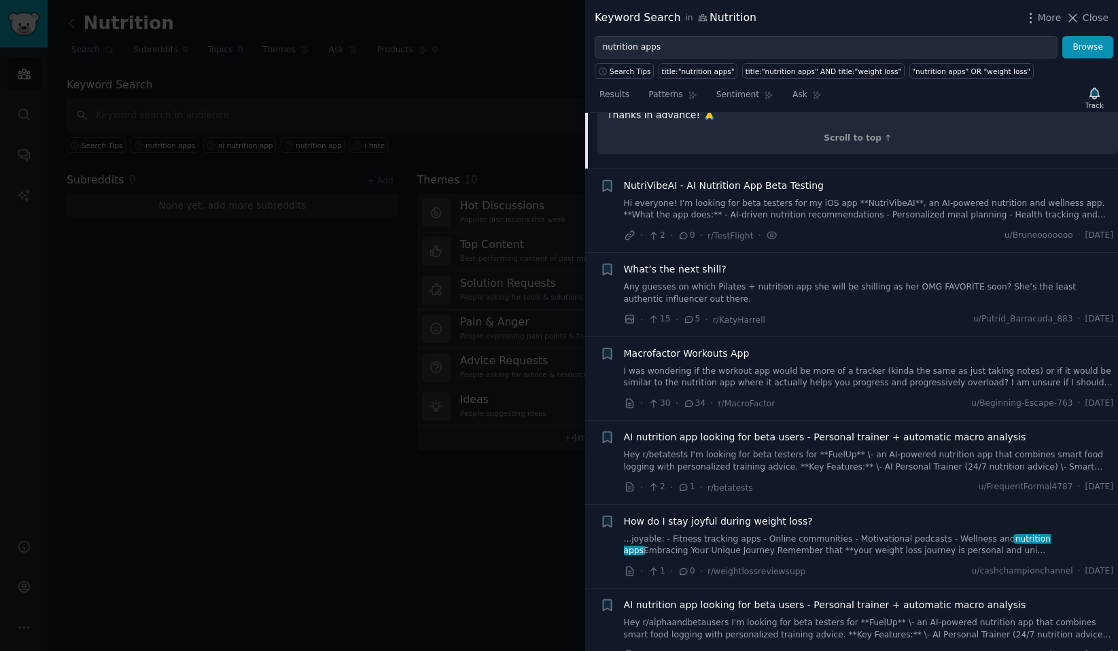
click at [643, 430] on span "AI nutrition app looking for beta users - Personal trainer + automatic macro an…" at bounding box center [825, 437] width 402 height 14
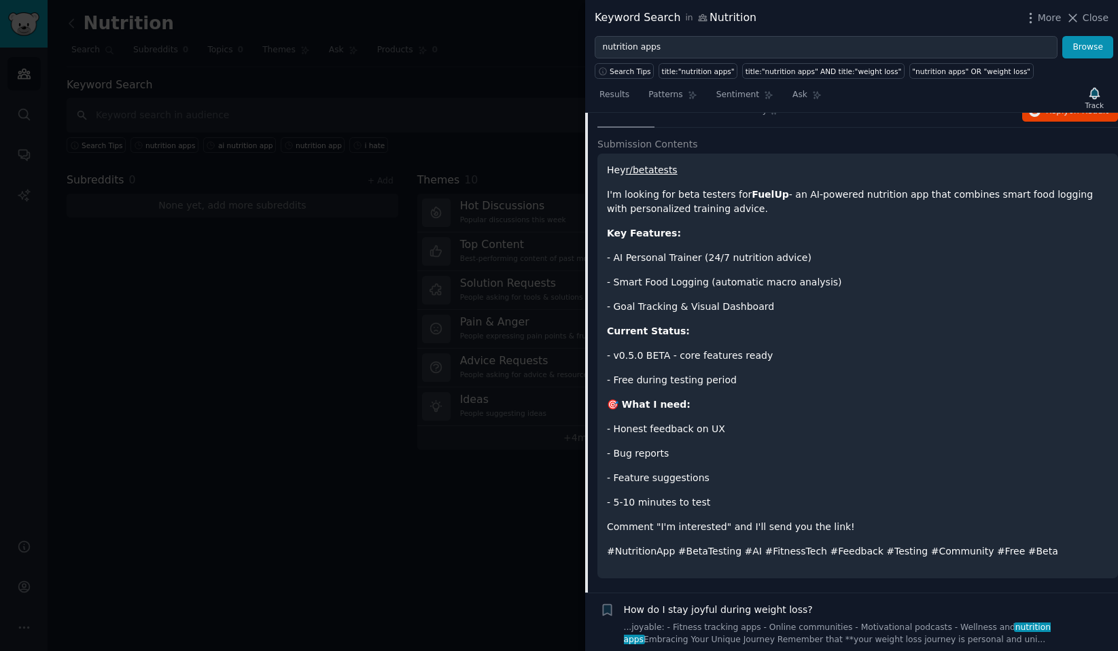
scroll to position [733, 0]
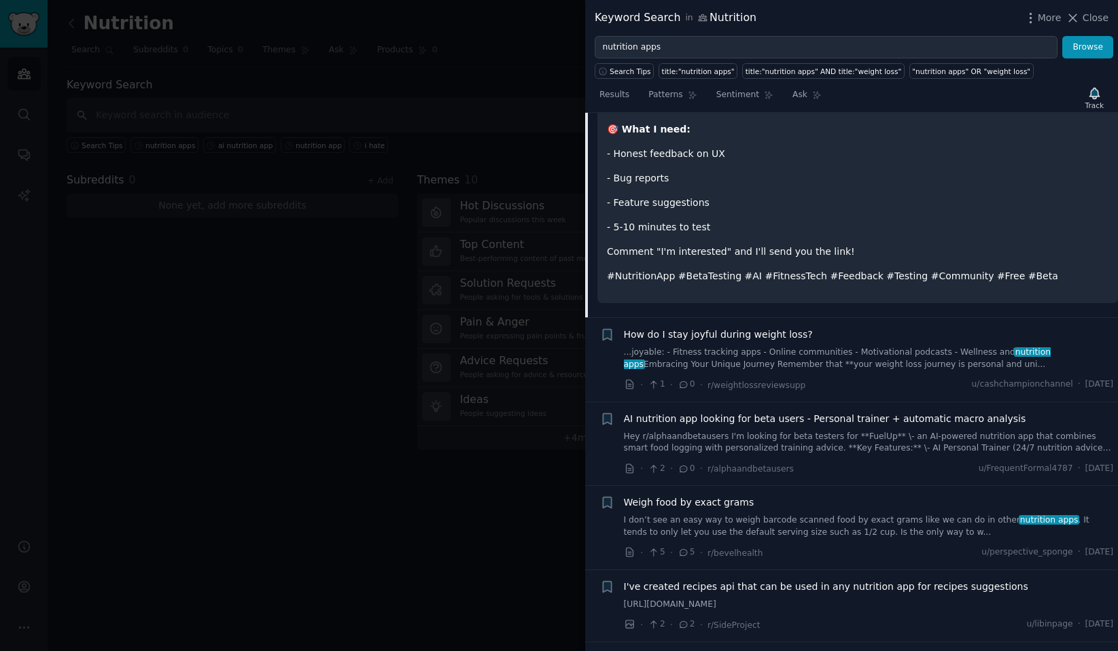
click at [808, 274] on p "#NutritionApp #BetaTesting #AI #FitnessTech #Feedback #Testing #Community #Free…" at bounding box center [858, 276] width 502 height 14
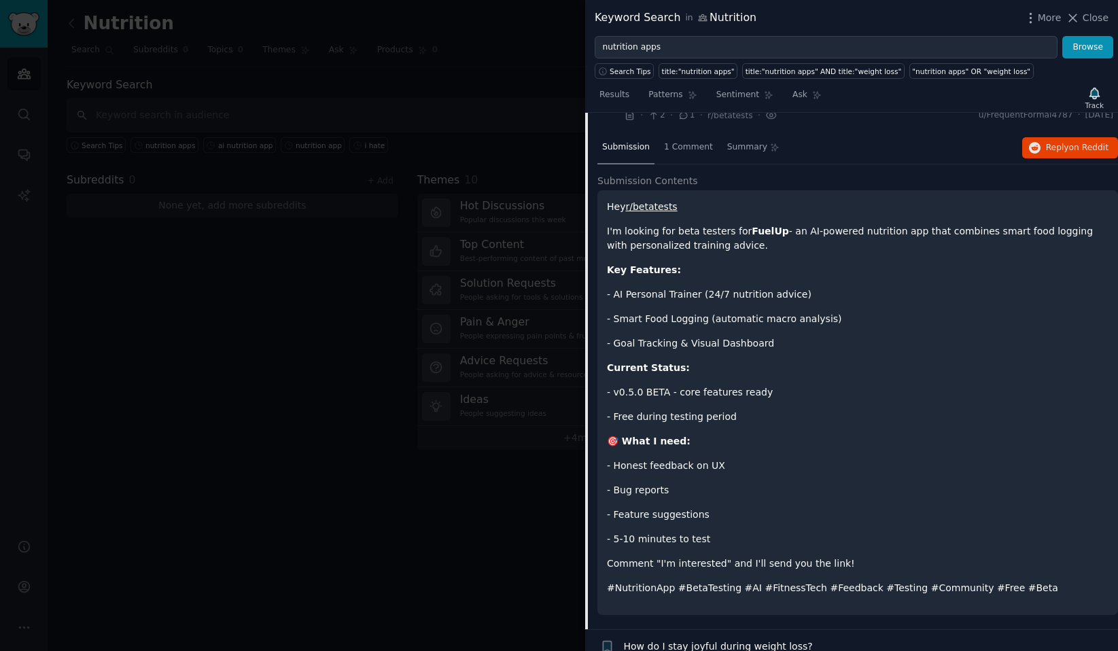
scroll to position [365, 0]
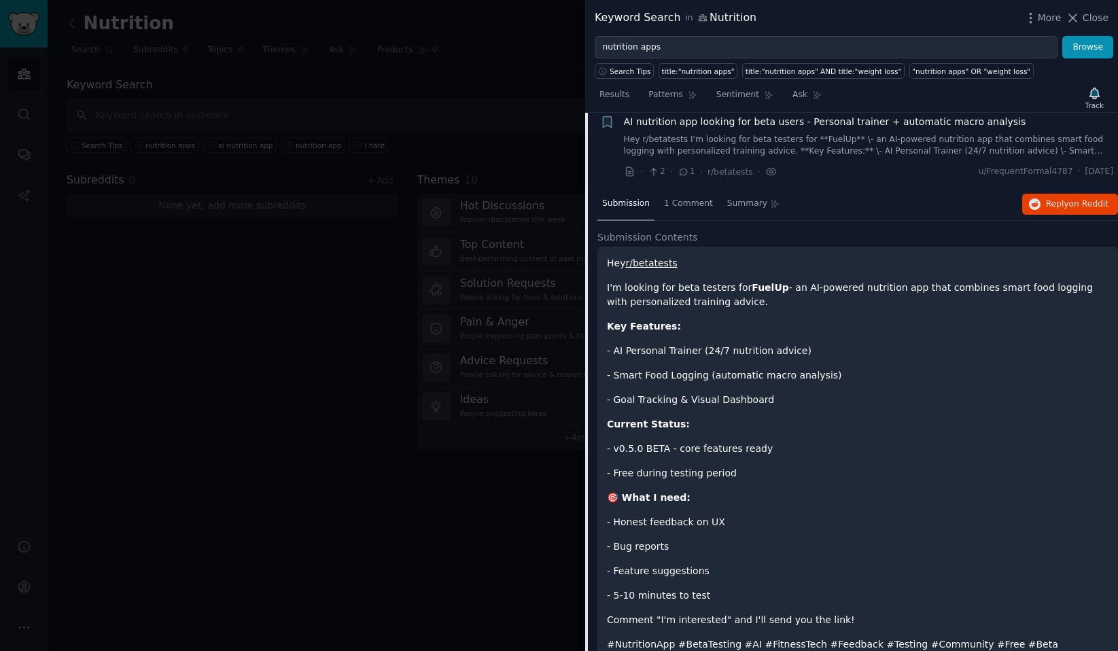
click at [645, 262] on link "r/betatests" at bounding box center [651, 263] width 52 height 11
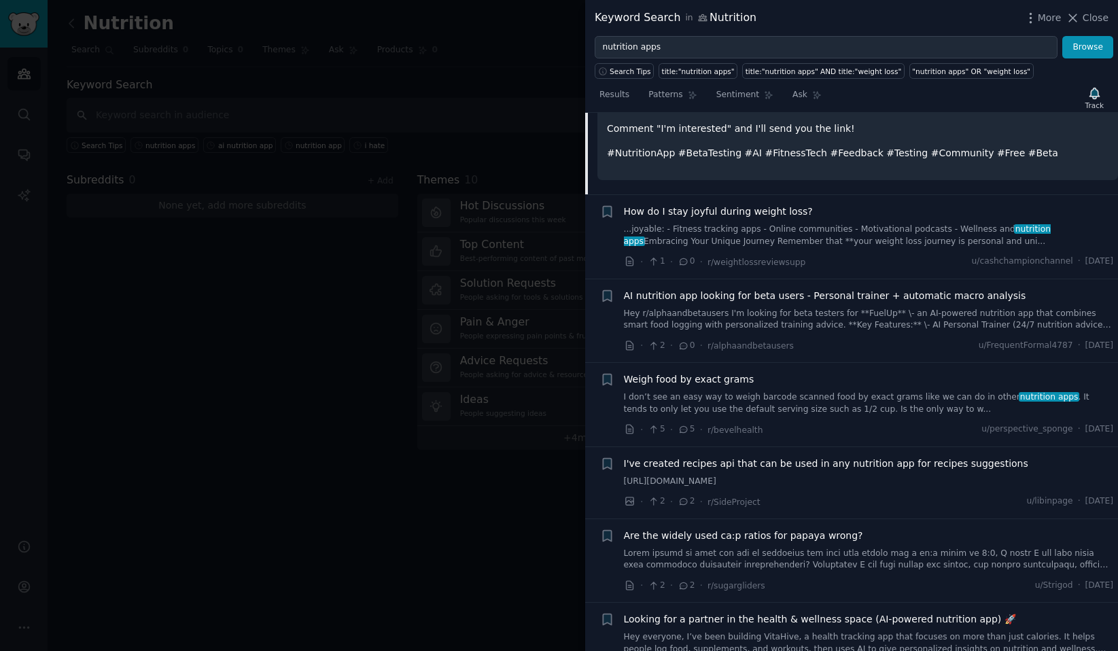
scroll to position [886, 0]
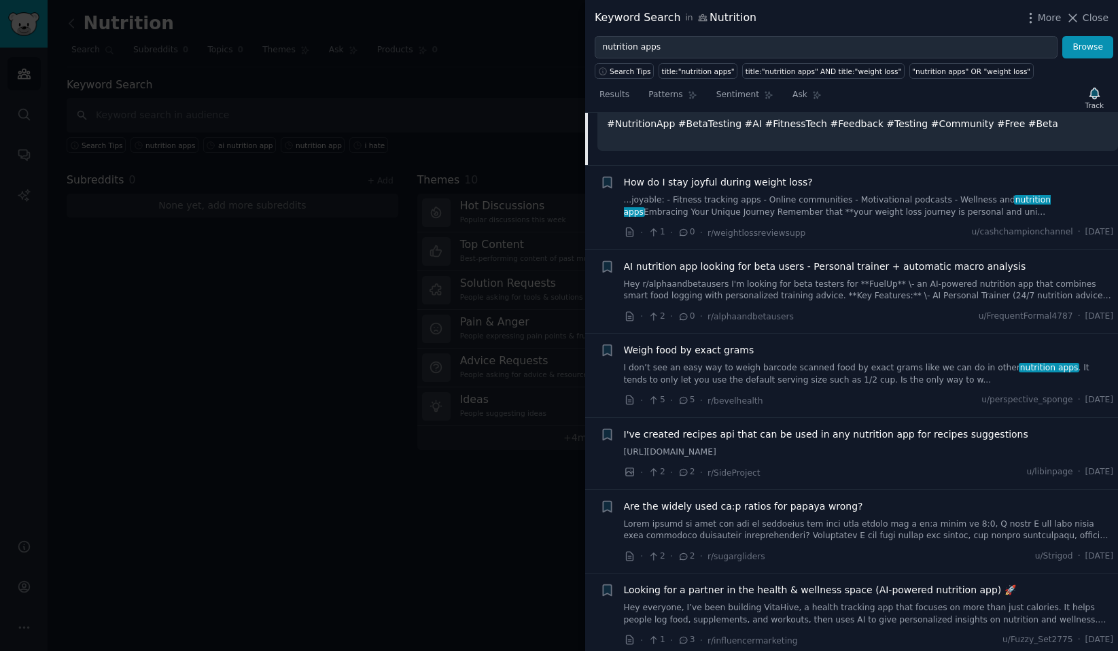
click at [684, 472] on icon at bounding box center [684, 473] width 12 height 10
click at [684, 476] on icon at bounding box center [684, 473] width 12 height 10
click at [672, 432] on span "I've created recipes api that can be used in any nutrition app for recipes sugg…" at bounding box center [826, 435] width 404 height 14
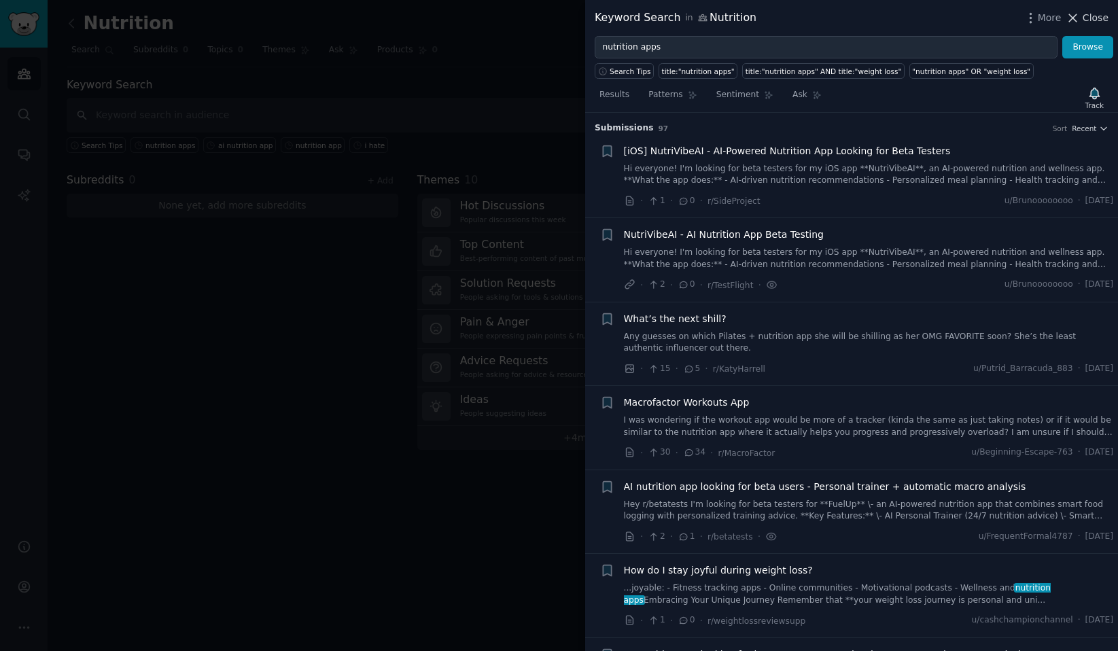
click at [1096, 14] on span "Close" at bounding box center [1096, 18] width 26 height 14
